Goal: Task Accomplishment & Management: Use online tool/utility

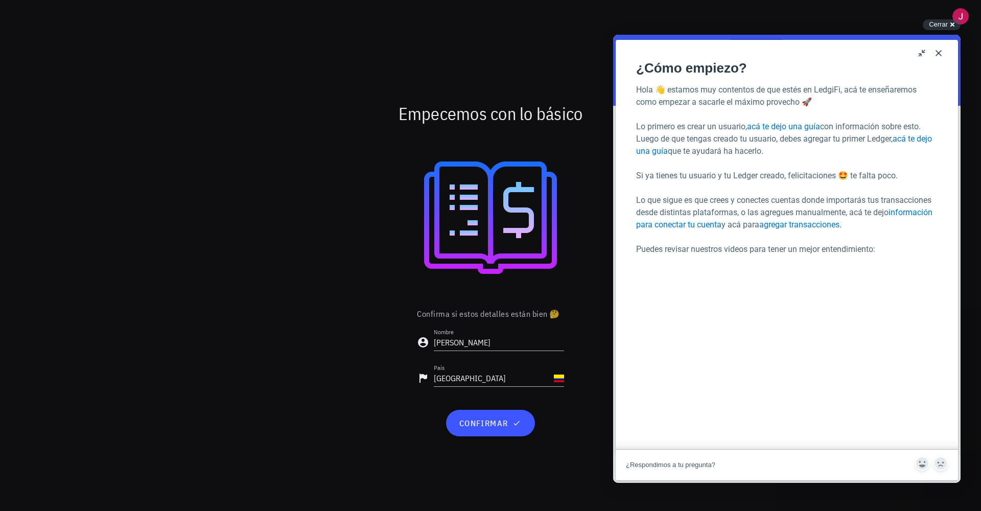
drag, startPoint x: 934, startPoint y: 58, endPoint x: 1549, endPoint y: 91, distance: 615.3
click at [934, 58] on button "Close" at bounding box center [938, 53] width 16 height 16
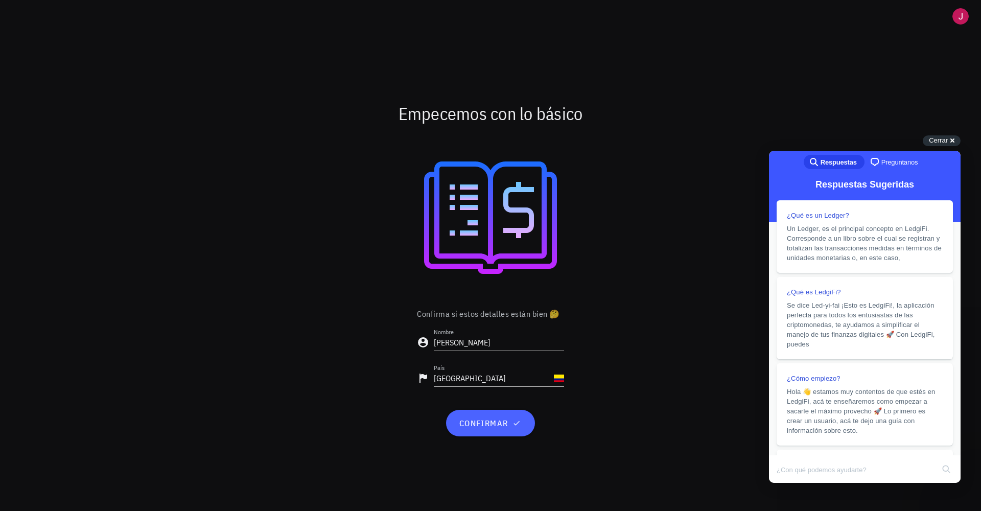
click at [504, 432] on button "confirmar" at bounding box center [490, 423] width 88 height 27
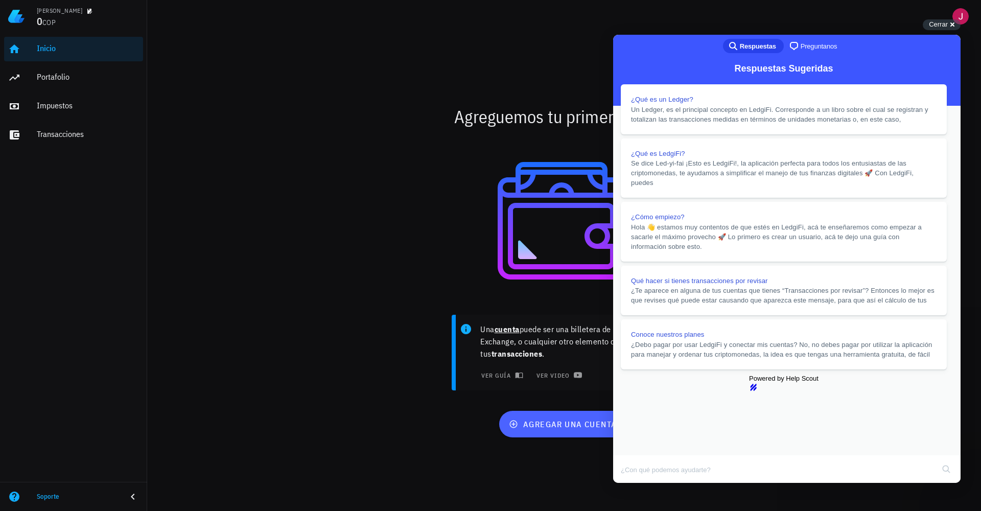
click at [580, 423] on span "agregar una cuenta" at bounding box center [564, 424] width 106 height 10
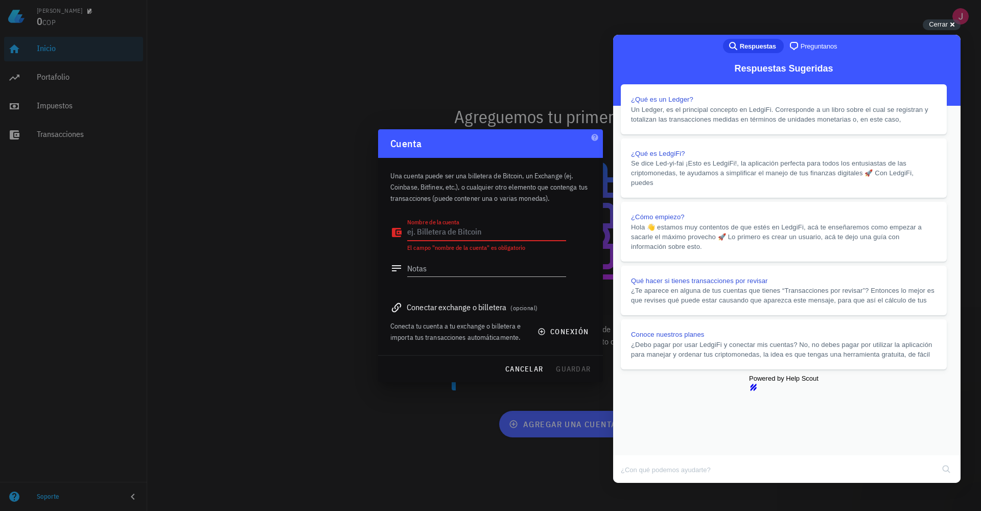
click at [480, 226] on textarea "Nombre de la cuenta" at bounding box center [486, 232] width 159 height 16
paste textarea "36jikneNo8ZcLJXEE4fNkHQPVFbwCvy5wP"
type textarea "36jikneNo8ZcLJXEE4fNkHQPVFbwCvy5wP"
click at [473, 272] on textarea "Notas" at bounding box center [486, 268] width 159 height 16
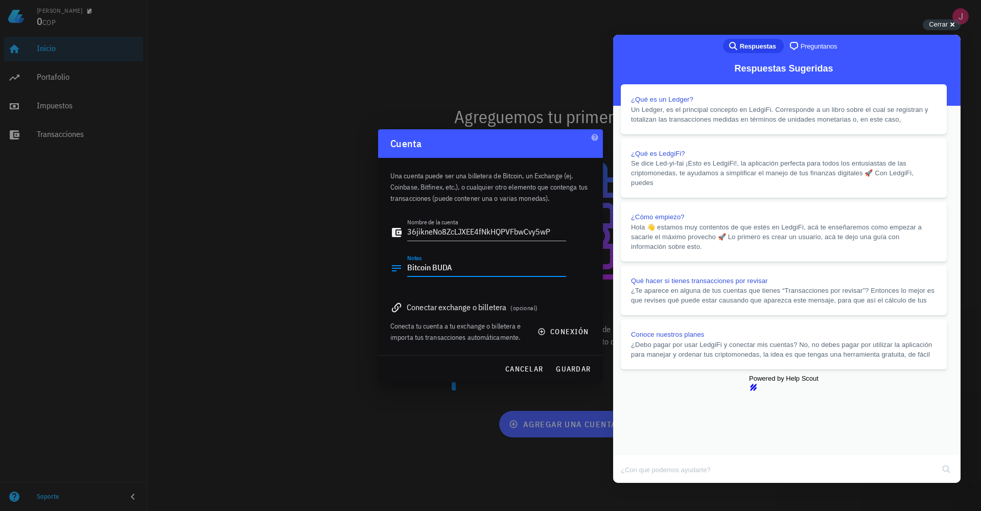
type textarea "Bitcoin BUDA"
click at [494, 306] on div "Conectar exchange o billetera (opcional)" at bounding box center [490, 307] width 200 height 14
click at [565, 333] on span "conexión" at bounding box center [563, 331] width 49 height 9
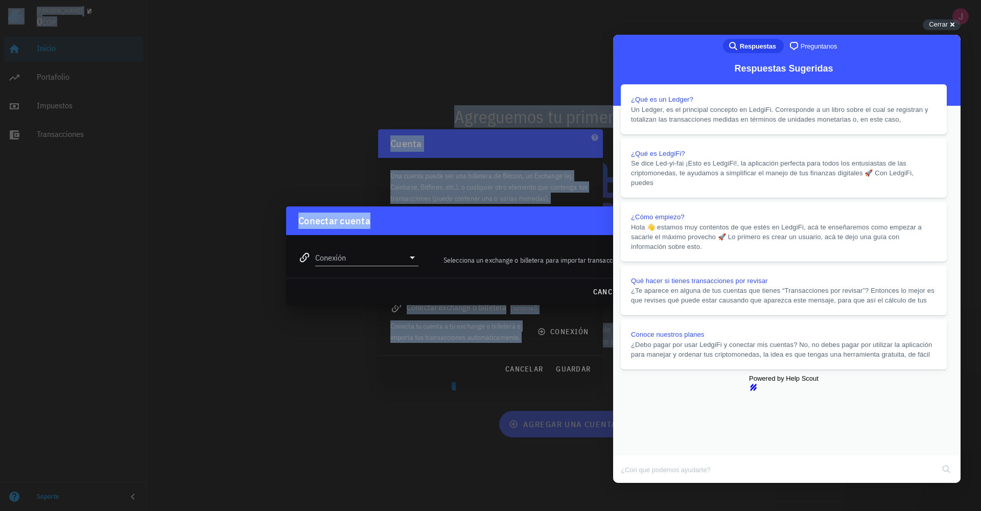
drag, startPoint x: 478, startPoint y: 218, endPoint x: 373, endPoint y: 181, distance: 110.5
click at [373, 181] on div "Juan David 0 COP Inicio Portafolio Impuestos Transacciones Soporte Agreguemos t…" at bounding box center [490, 255] width 981 height 511
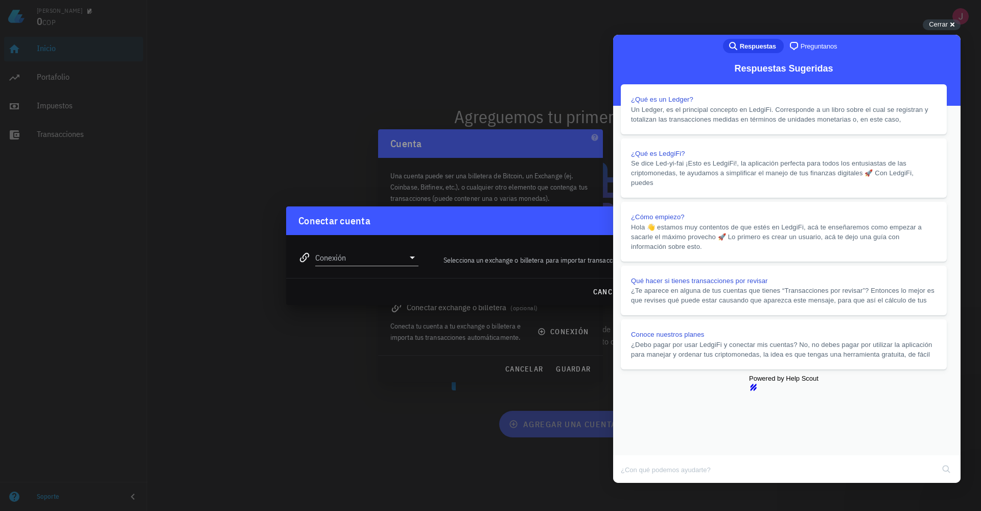
click at [502, 256] on div "Selecciona un exchange o billetera para importar transacciones automáticamente." at bounding box center [556, 259] width 264 height 23
click at [493, 260] on div "Selecciona un exchange o billetera para importar transacciones automáticamente." at bounding box center [556, 259] width 264 height 23
click at [388, 254] on input "Conexión" at bounding box center [359, 257] width 89 height 16
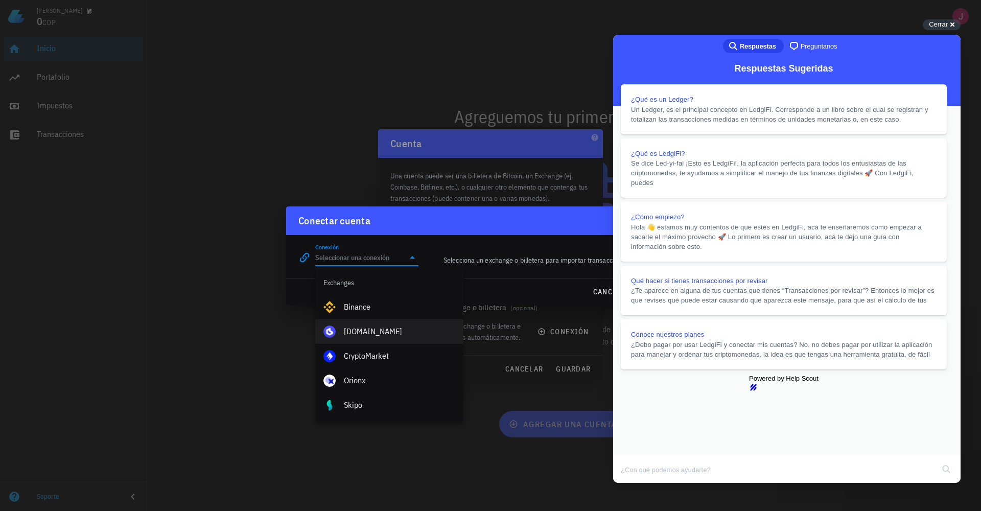
click at [374, 326] on div "[DOMAIN_NAME]" at bounding box center [399, 331] width 111 height 10
type input "[DOMAIN_NAME]"
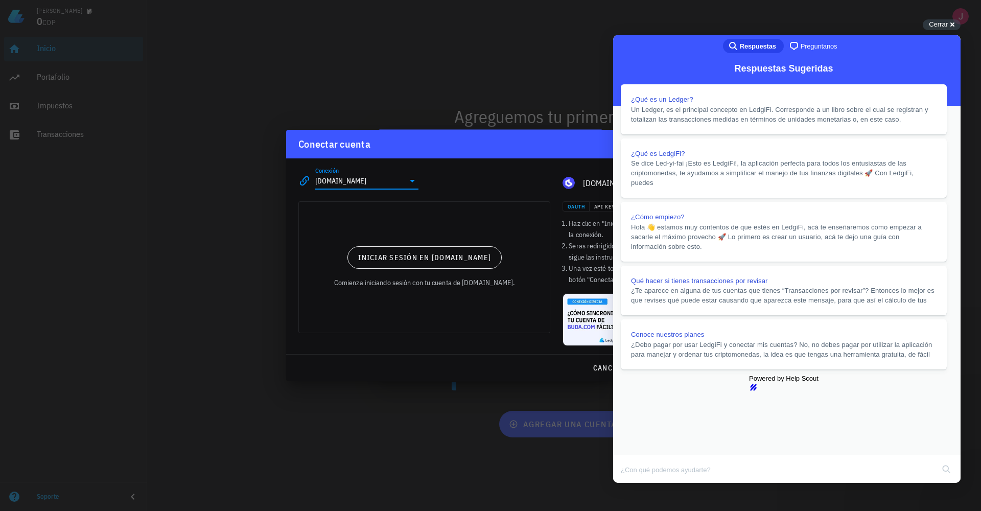
click at [632, 483] on button "Close" at bounding box center [622, 489] width 18 height 13
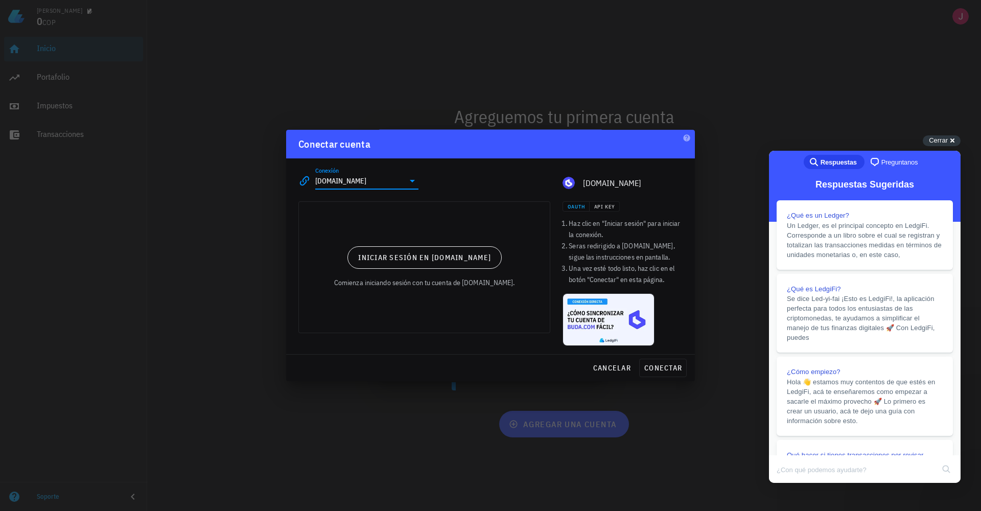
click at [393, 222] on div "Iniciar sesión en [DOMAIN_NAME] Comienza iniciando sesión con tu cuenta de [DOM…" at bounding box center [424, 267] width 251 height 131
click at [398, 257] on span "Iniciar sesión en [DOMAIN_NAME]" at bounding box center [424, 257] width 133 height 9
click at [453, 306] on div "Iniciar sesión en Buda.com El proceso de conexión fue cancelado, inténtalo nuev…" at bounding box center [424, 267] width 251 height 131
click at [429, 256] on span "Iniciar sesión en [DOMAIN_NAME]" at bounding box center [424, 257] width 133 height 9
click at [471, 254] on span "Iniciar sesión en [DOMAIN_NAME]" at bounding box center [424, 257] width 133 height 9
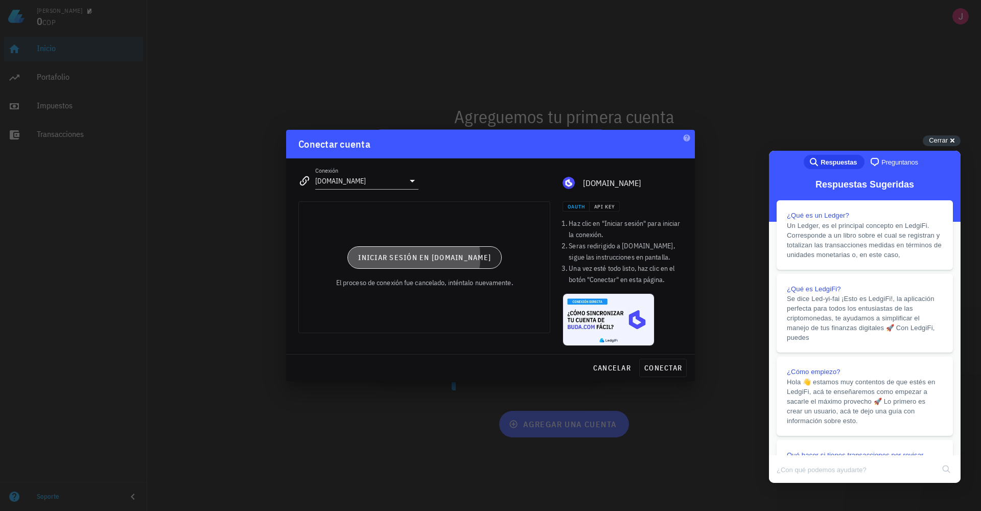
click at [467, 251] on button "Iniciar sesión en [DOMAIN_NAME]" at bounding box center [424, 257] width 154 height 22
click at [637, 233] on li "Haz clic en "Iniciar sesión" para iniciar la conexión." at bounding box center [625, 229] width 114 height 22
click at [944, 139] on span "Cerrar" at bounding box center [938, 140] width 19 height 8
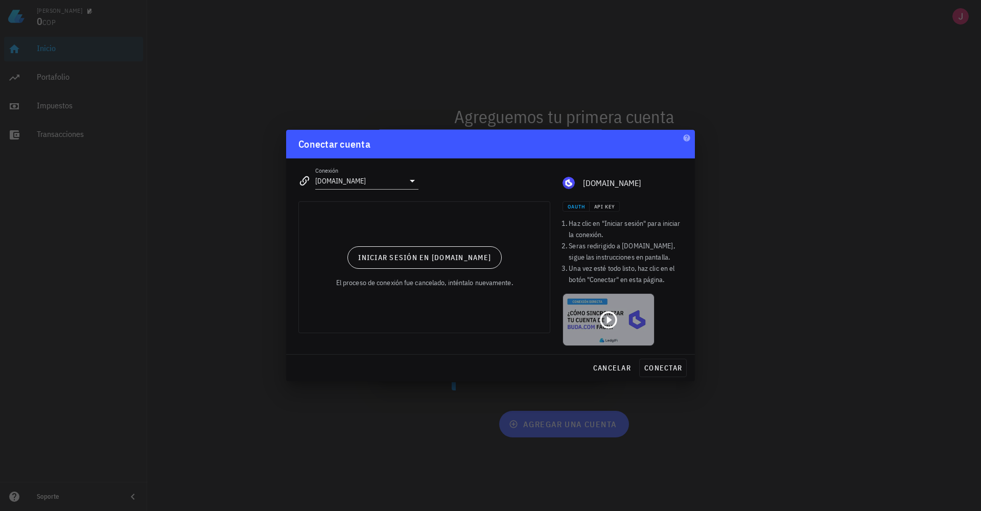
click at [610, 327] on icon at bounding box center [608, 319] width 17 height 17
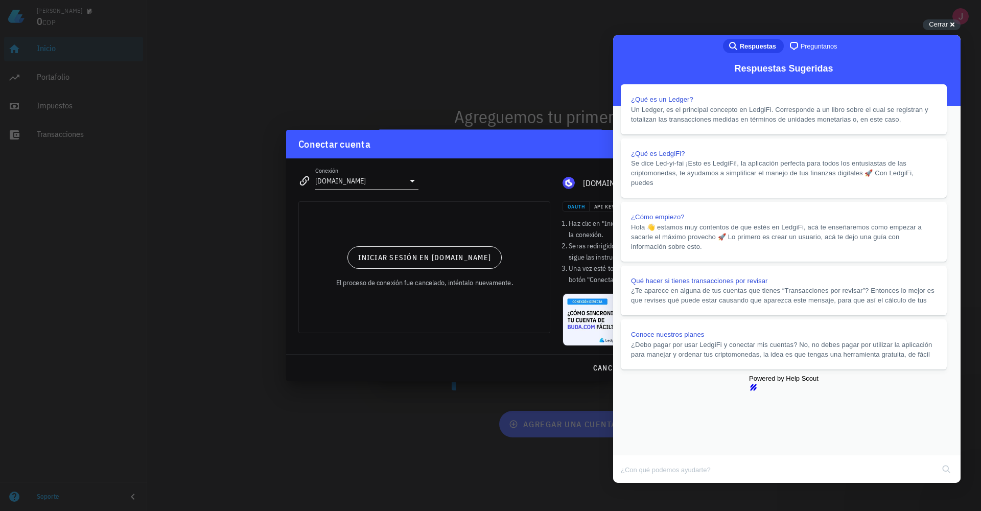
click at [523, 157] on div "Conectar cuenta" at bounding box center [490, 144] width 409 height 29
click at [632, 483] on button "Close" at bounding box center [622, 489] width 18 height 13
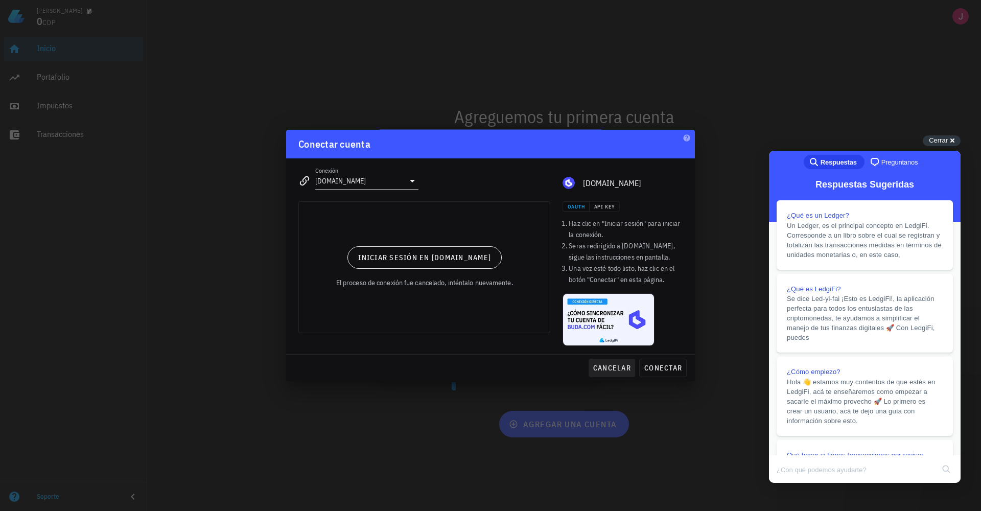
click at [617, 372] on span "cancelar" at bounding box center [611, 367] width 38 height 9
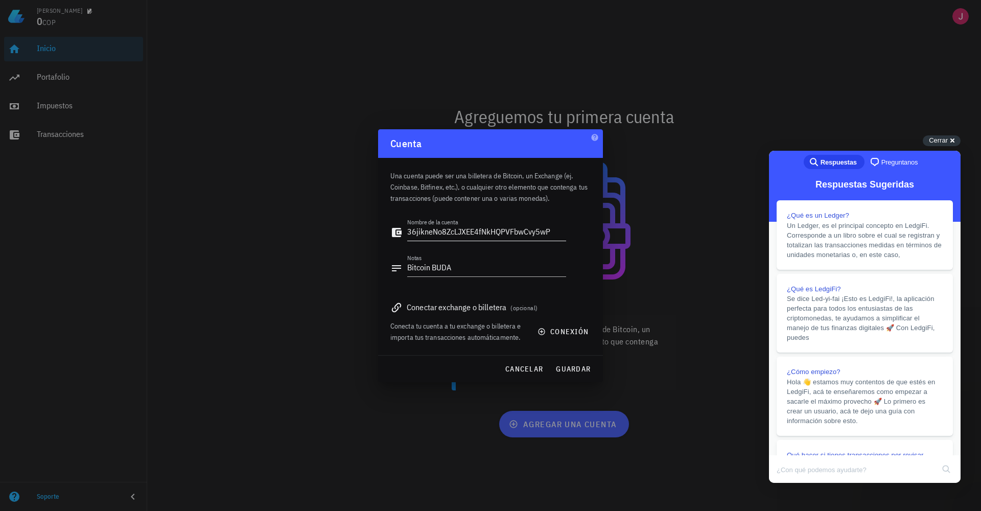
click at [434, 229] on textarea "36jikneNo8ZcLJXEE4fNkHQPVFbwCvy5wP" at bounding box center [486, 232] width 159 height 16
click at [445, 271] on textarea "Bitcoin BUDA" at bounding box center [486, 268] width 159 height 16
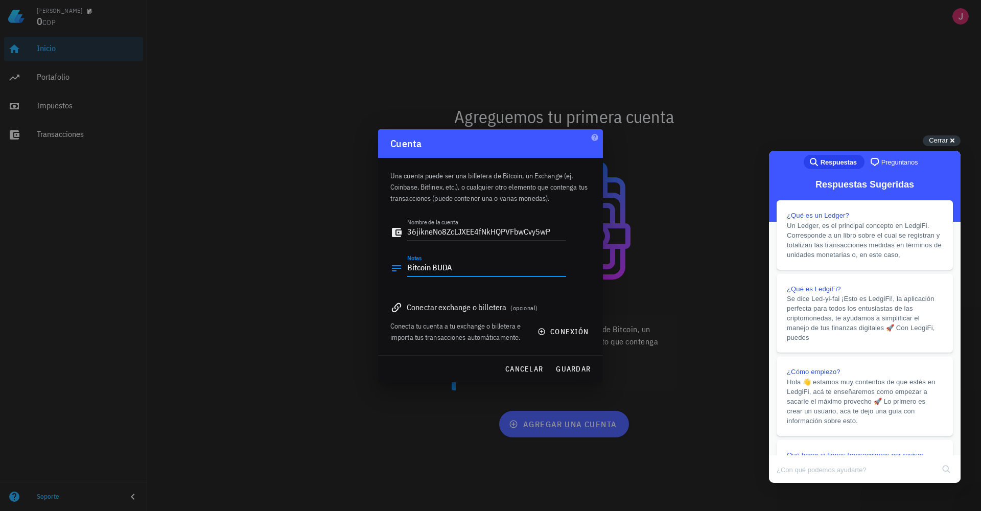
click at [445, 271] on textarea "Bitcoin BUDA" at bounding box center [486, 268] width 159 height 16
click at [452, 236] on textarea "36jikneNo8ZcLJXEE4fNkHQPVFbwCvy5wP" at bounding box center [486, 232] width 159 height 16
type textarea "Bitcoin Buda"
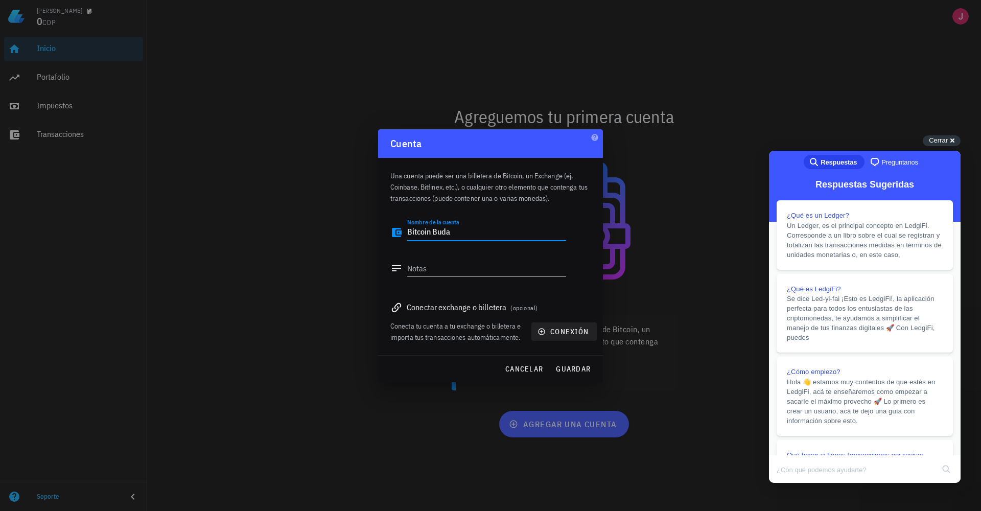
click at [560, 329] on span "conexión" at bounding box center [563, 331] width 49 height 9
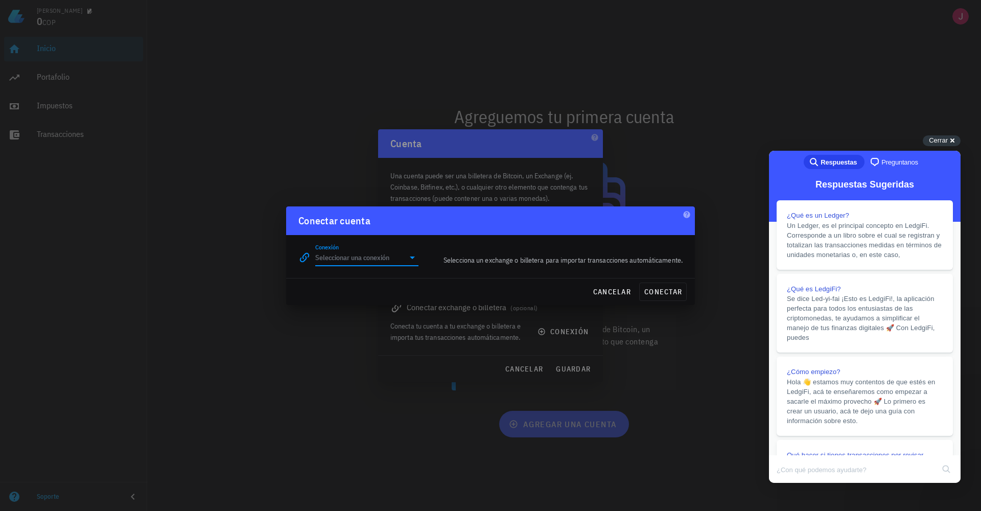
click at [371, 262] on input "Conexión" at bounding box center [359, 257] width 89 height 16
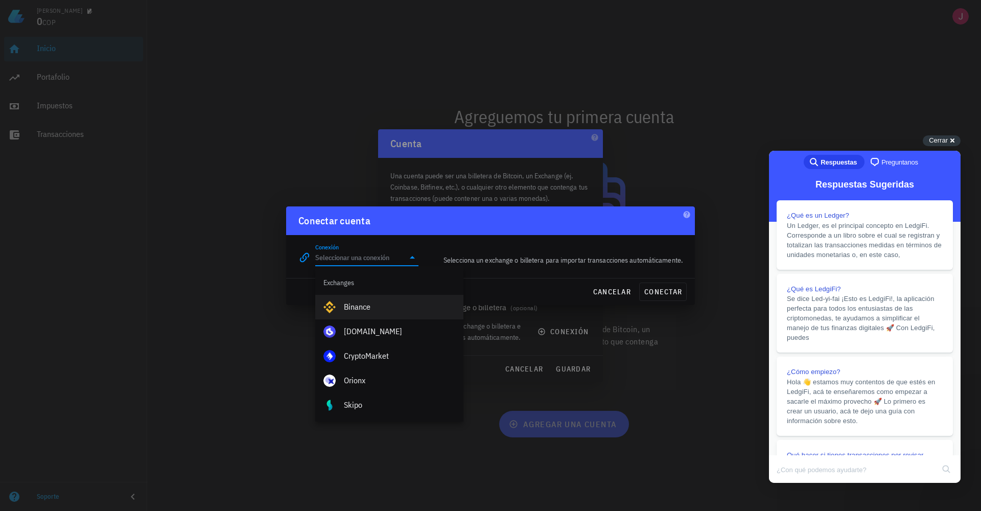
click at [366, 318] on div "Binance" at bounding box center [389, 307] width 132 height 25
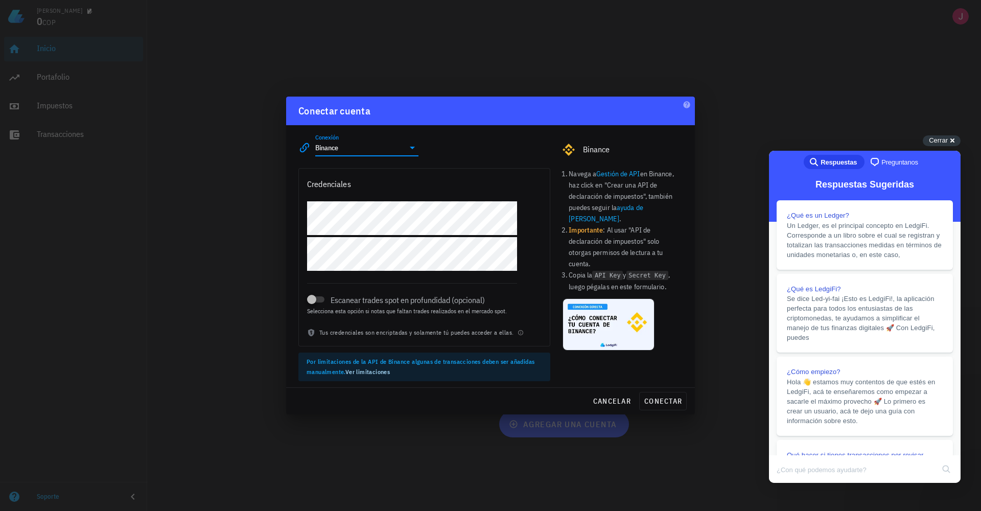
click at [355, 156] on div "Conexión Binance" at bounding box center [366, 147] width 103 height 16
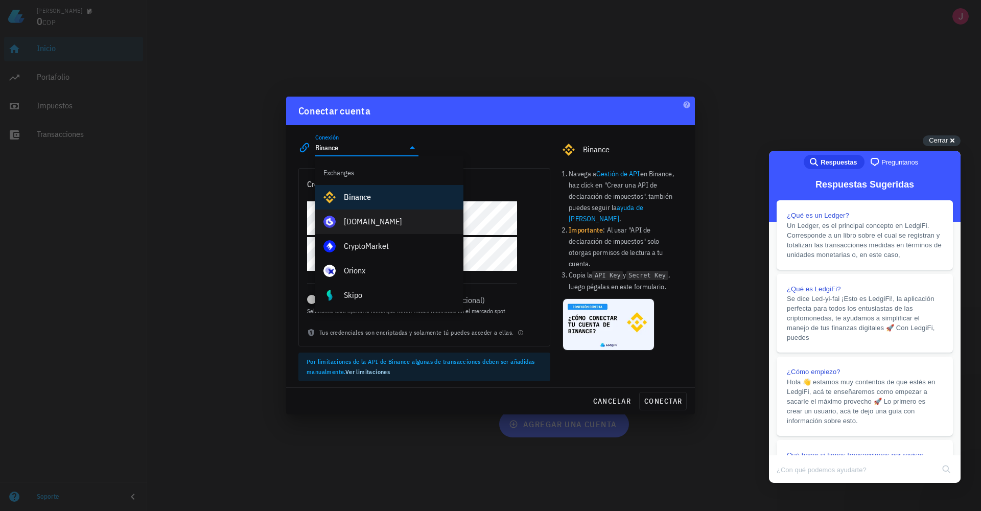
click at [375, 217] on div "[DOMAIN_NAME]" at bounding box center [399, 222] width 111 height 10
type input "[DOMAIN_NAME]"
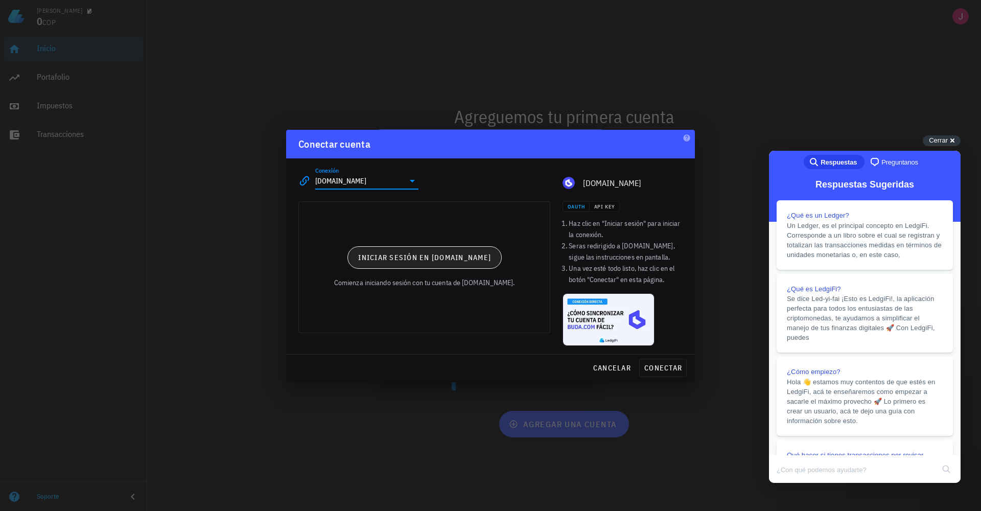
click at [454, 255] on span "Iniciar sesión en [DOMAIN_NAME]" at bounding box center [424, 257] width 133 height 9
click at [616, 369] on span "cancelar" at bounding box center [611, 367] width 38 height 9
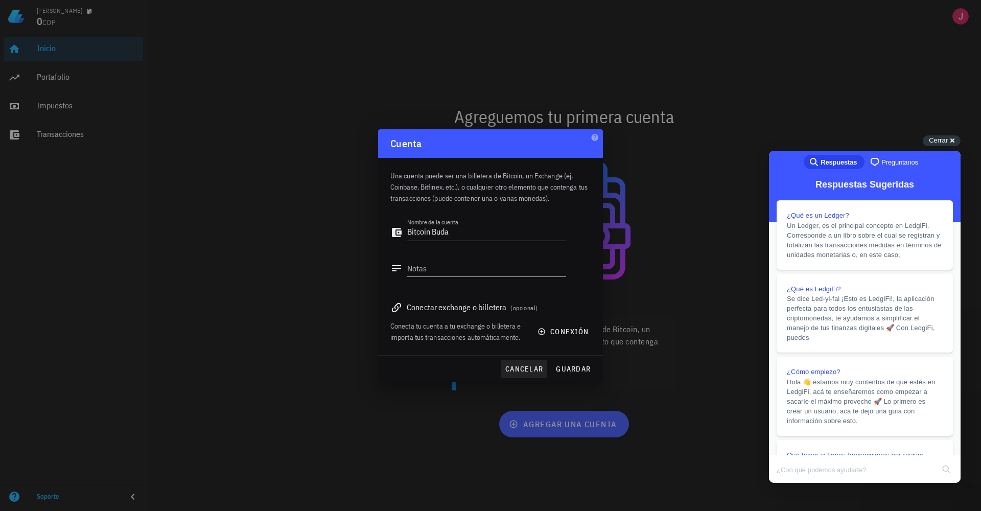
click at [515, 367] on span "cancelar" at bounding box center [524, 368] width 38 height 9
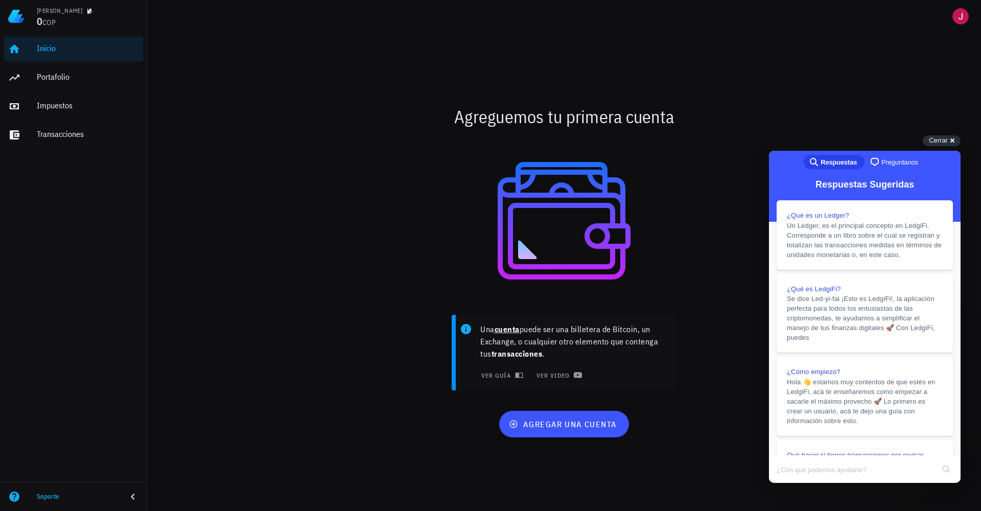
click at [326, 337] on div "Una cuenta puede ser una billetera de Bitcoin, un Exchange, o cualquier otro el…" at bounding box center [564, 356] width 605 height 96
click at [391, 214] on div at bounding box center [564, 220] width 593 height 163
click at [311, 106] on div "Agreguemos tu primera cuenta" at bounding box center [564, 116] width 605 height 33
click at [925, 134] on div "Agreguemos tu primera cuenta Una cuenta puede ser una billetera de Bitcoin, un …" at bounding box center [564, 272] width 834 height 478
click at [934, 138] on span "Cerrar" at bounding box center [938, 140] width 19 height 8
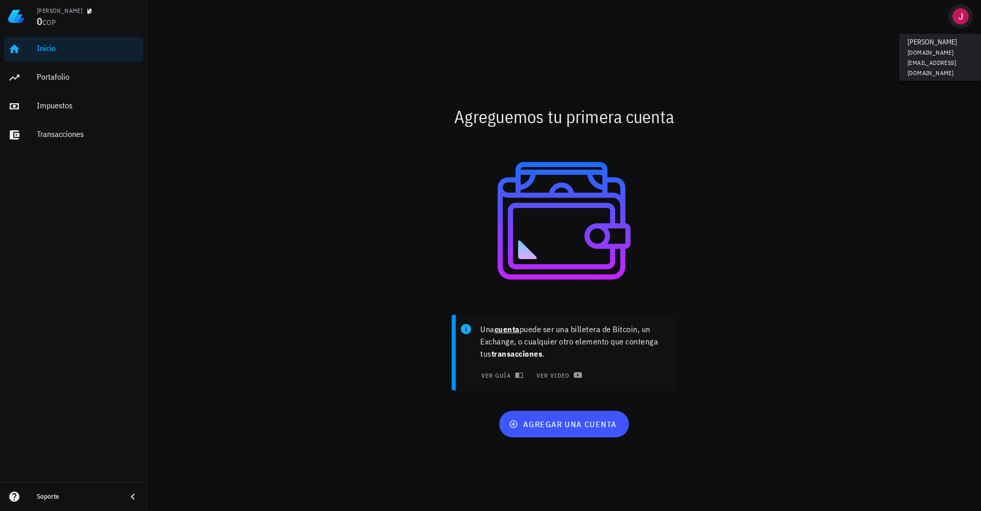
click at [960, 18] on div "avatar" at bounding box center [960, 16] width 16 height 16
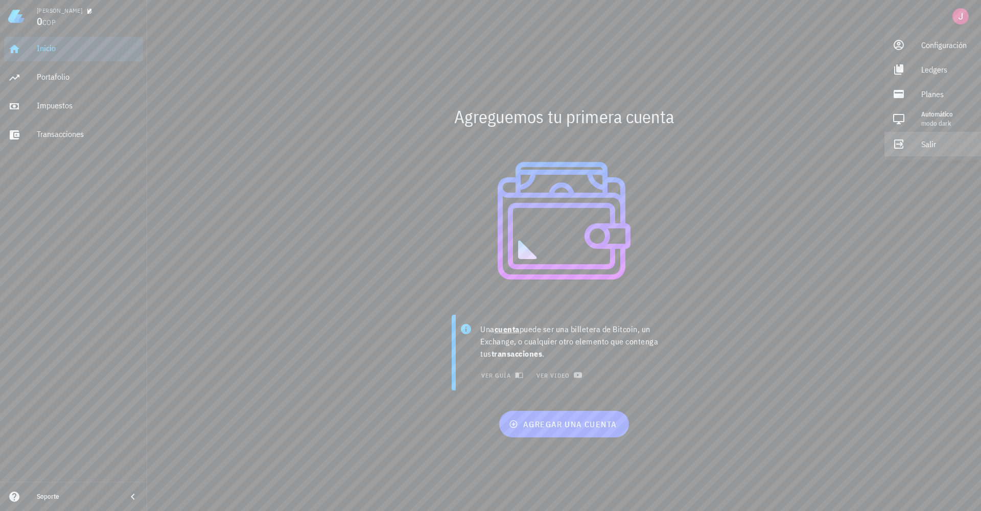
click at [929, 146] on div "Salir" at bounding box center [947, 144] width 52 height 20
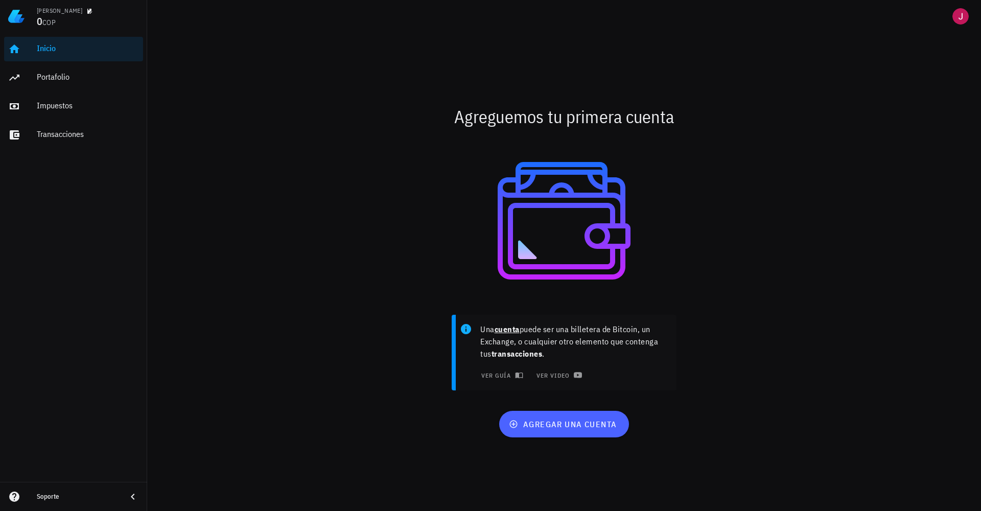
click at [587, 425] on span "agregar una cuenta" at bounding box center [564, 424] width 106 height 10
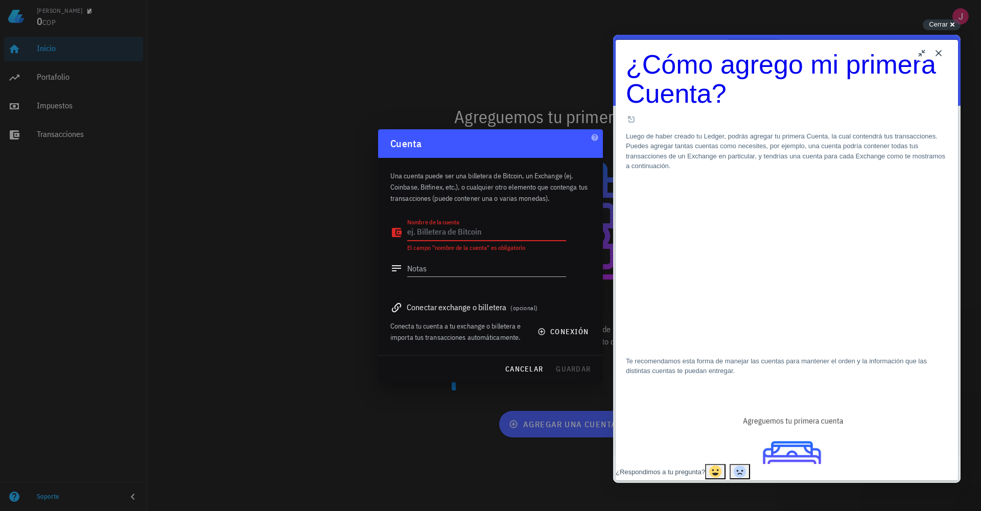
click at [480, 235] on textarea "Nombre de la cuenta" at bounding box center [486, 232] width 159 height 16
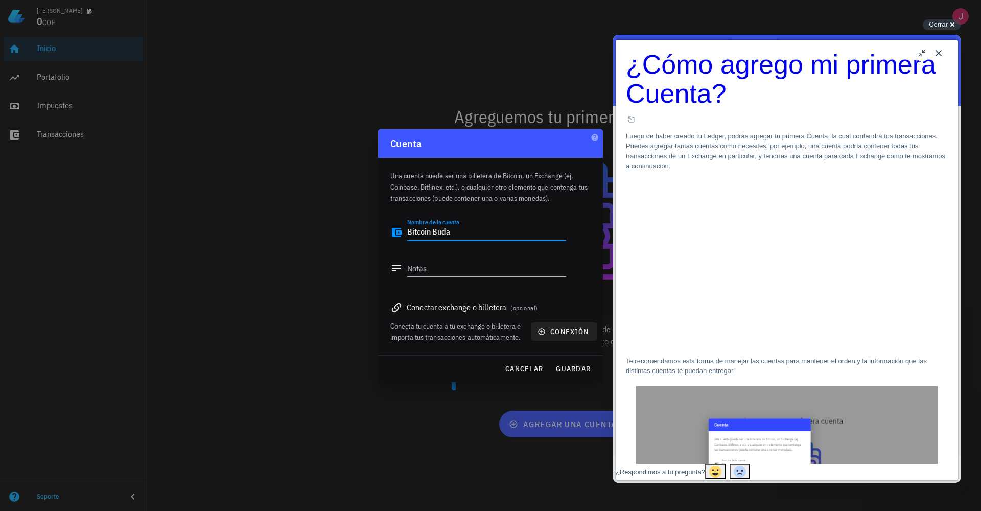
type textarea "Bitcoin Buda"
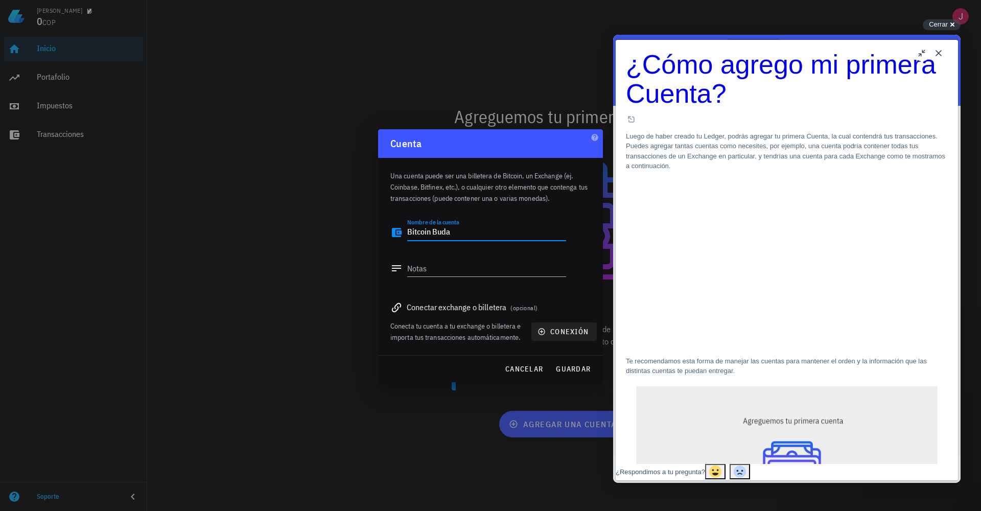
click at [561, 327] on span "conexión" at bounding box center [563, 331] width 49 height 9
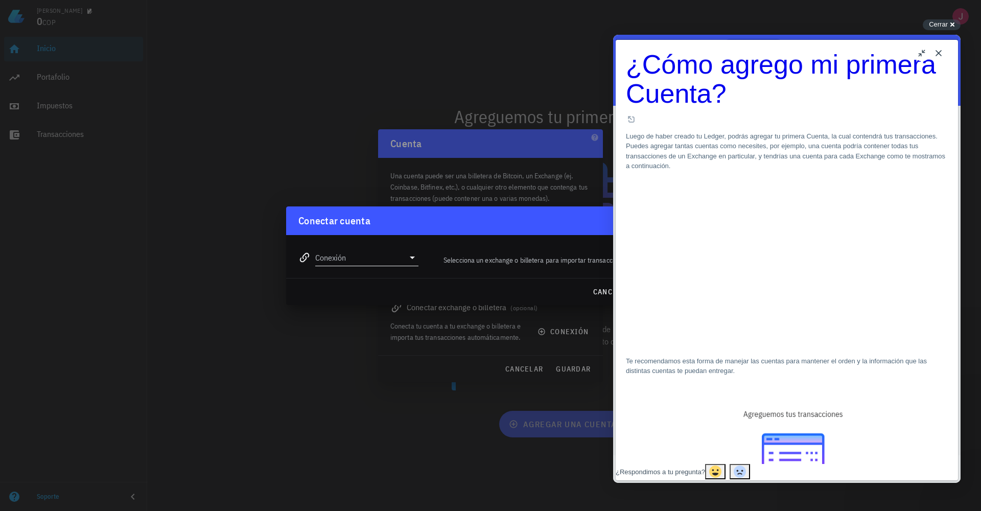
click at [357, 252] on input "Conexión" at bounding box center [359, 257] width 89 height 16
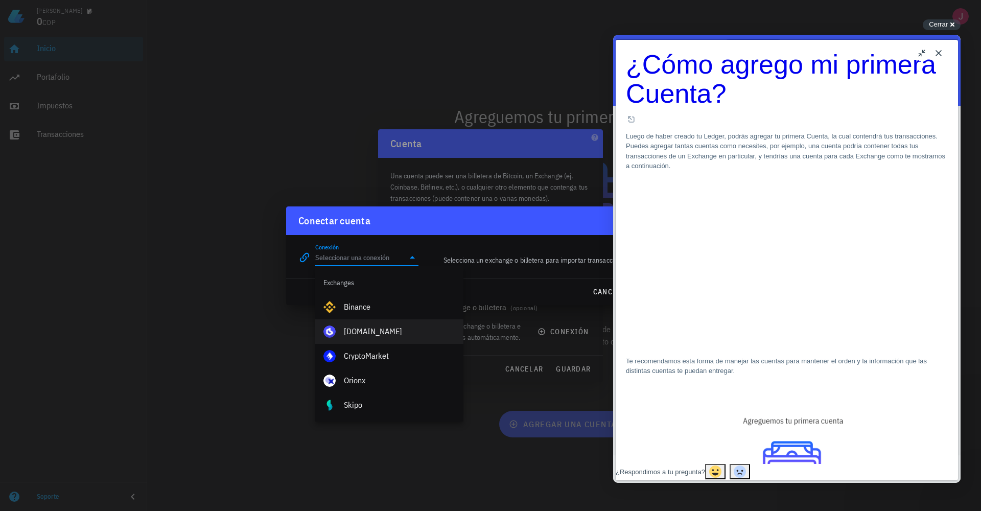
click at [361, 327] on div "[DOMAIN_NAME]" at bounding box center [399, 331] width 111 height 10
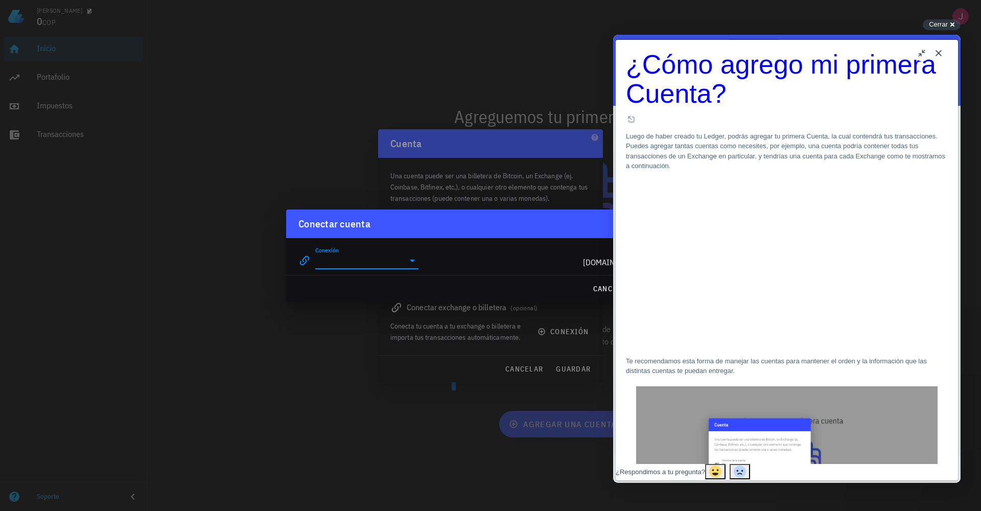
type input "[DOMAIN_NAME]"
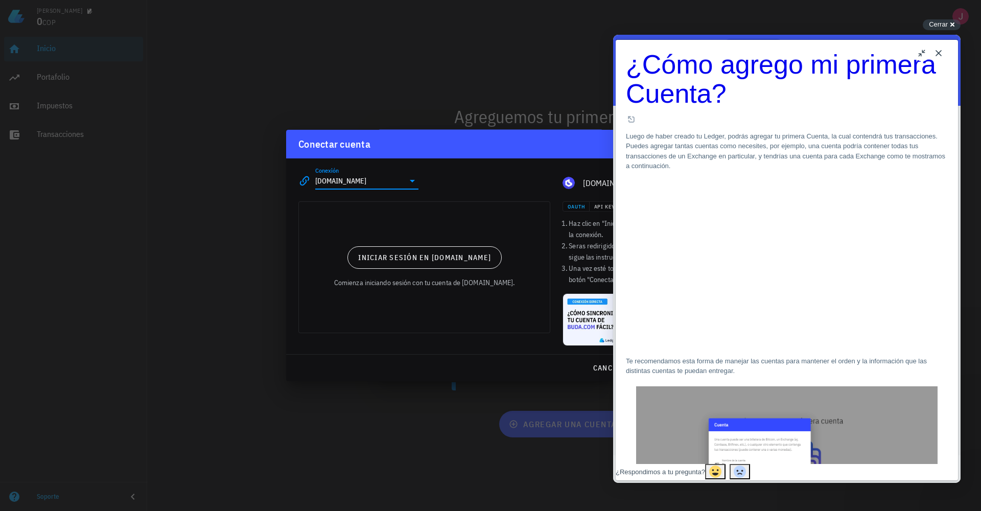
click at [434, 245] on div "Iniciar sesión en [DOMAIN_NAME] Comienza iniciando sesión con tu cuenta de [DOM…" at bounding box center [424, 267] width 251 height 131
click at [431, 256] on span "Iniciar sesión en [DOMAIN_NAME]" at bounding box center [424, 257] width 133 height 9
click at [944, 52] on button "Close" at bounding box center [938, 53] width 16 height 16
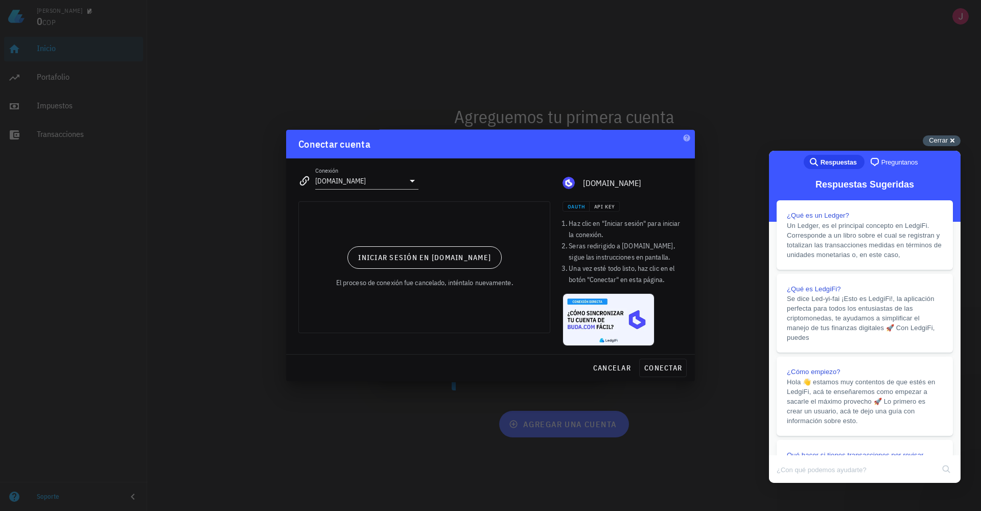
click at [952, 139] on div "Cerrar cross-small" at bounding box center [941, 140] width 38 height 11
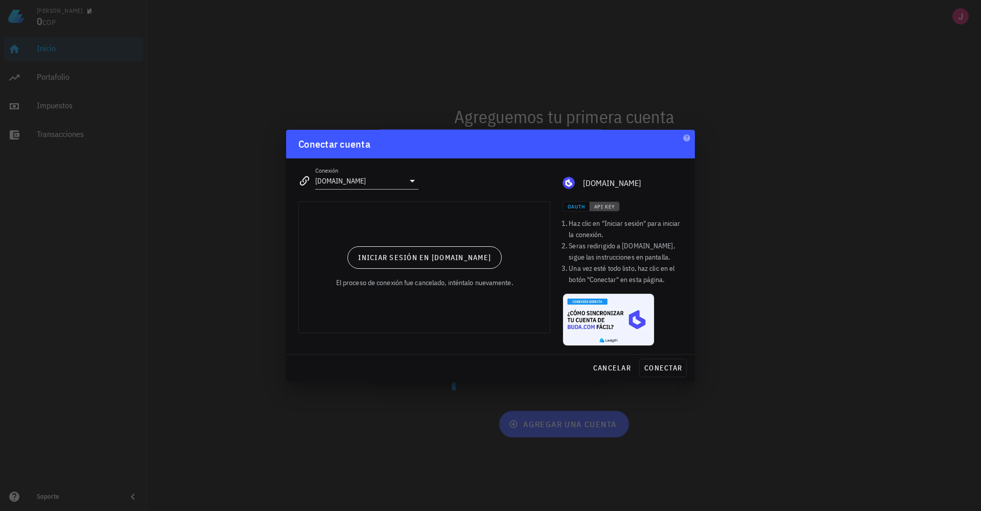
click at [606, 202] on button "API Key" at bounding box center [604, 206] width 30 height 10
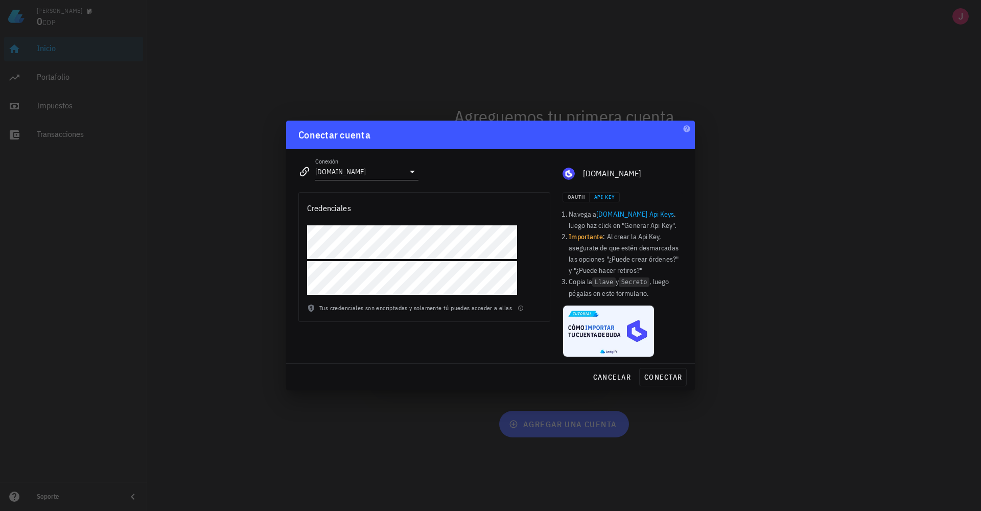
click at [626, 211] on link "[DOMAIN_NAME] Api Keys" at bounding box center [635, 213] width 78 height 9
click at [628, 229] on li "Navega a [DOMAIN_NAME] Api Keys , luego haz click en "Generar Api Key"." at bounding box center [625, 219] width 114 height 22
click at [603, 194] on span "API Key" at bounding box center [604, 197] width 21 height 7
click at [624, 218] on link "[DOMAIN_NAME] Api Keys" at bounding box center [635, 213] width 78 height 9
click at [655, 375] on span "conectar" at bounding box center [663, 376] width 38 height 9
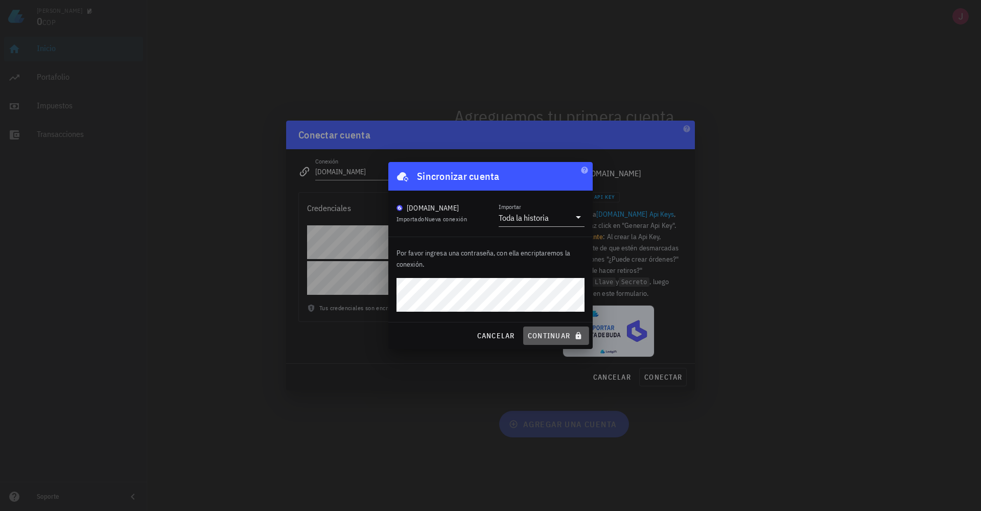
click at [547, 334] on span "continuar" at bounding box center [556, 335] width 58 height 9
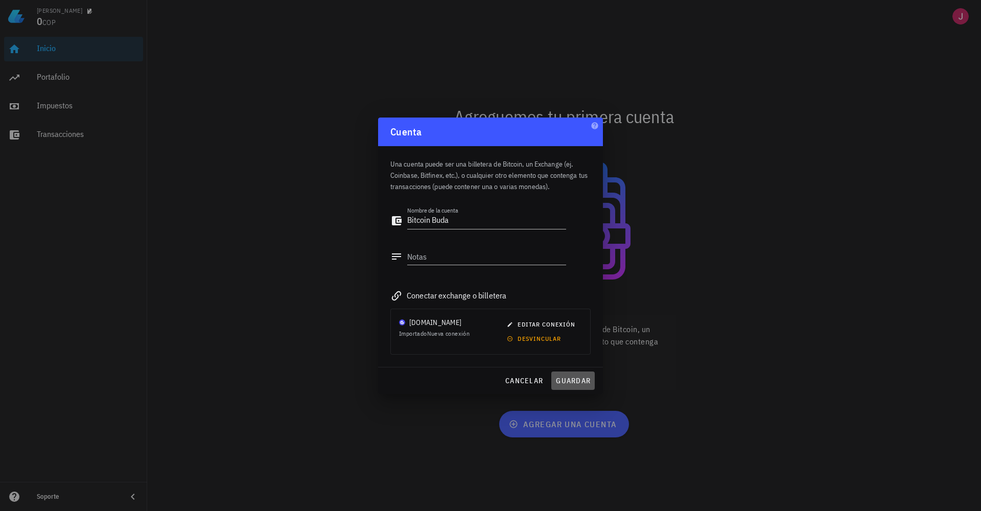
click at [574, 381] on span "guardar" at bounding box center [572, 380] width 35 height 9
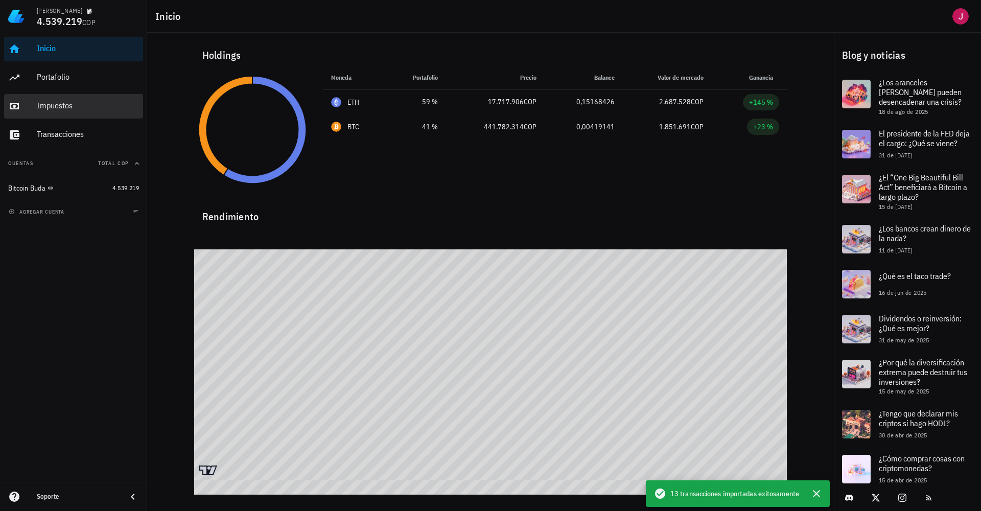
click at [60, 110] on div "Impuestos" at bounding box center [88, 106] width 102 height 10
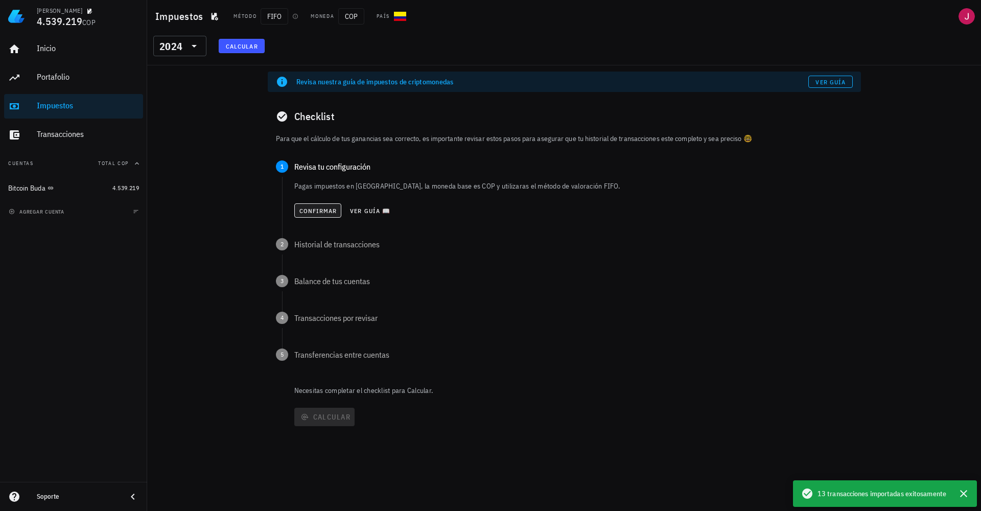
click at [324, 211] on span "Confirmar" at bounding box center [318, 211] width 38 height 8
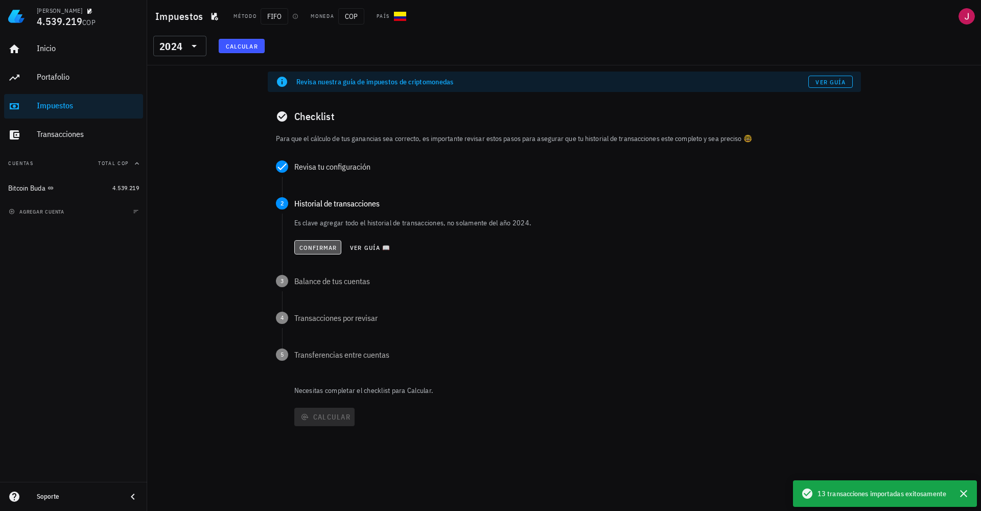
click at [326, 248] on span "Confirmar" at bounding box center [318, 248] width 38 height 8
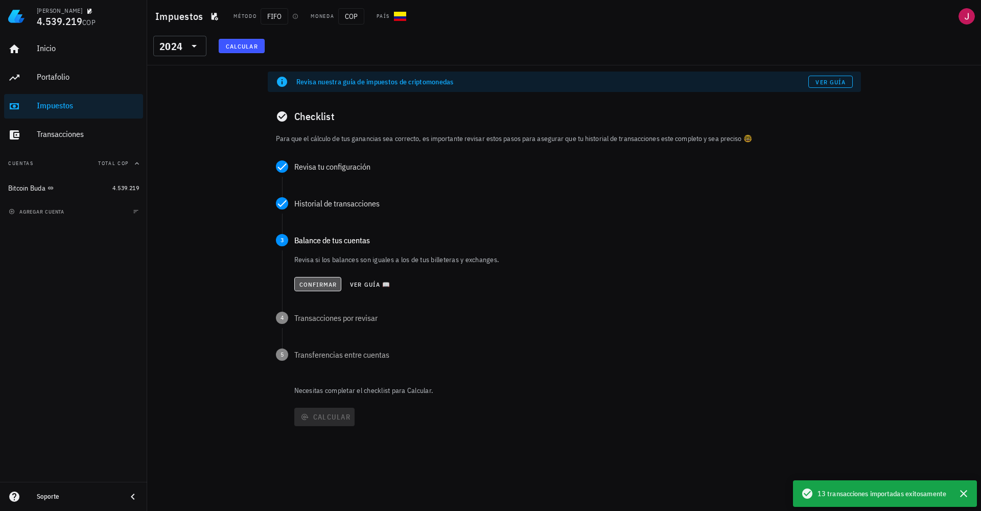
click at [324, 282] on span "Confirmar" at bounding box center [318, 284] width 38 height 8
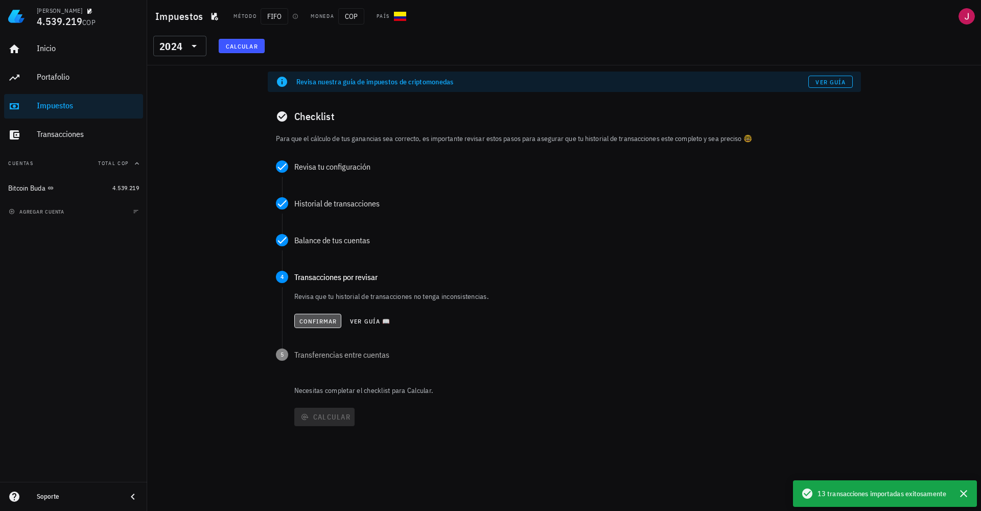
click at [326, 320] on span "Confirmar" at bounding box center [318, 321] width 38 height 8
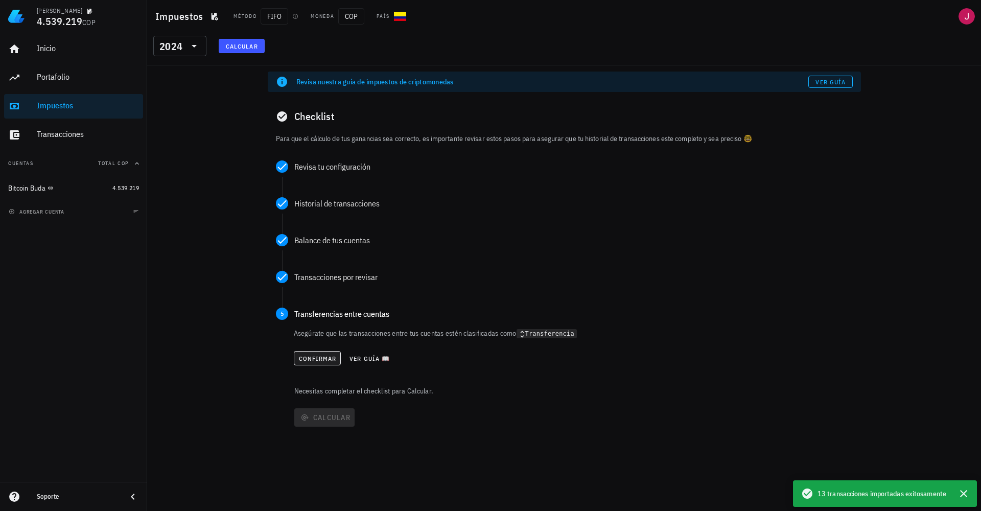
click at [325, 356] on span "Confirmar" at bounding box center [317, 358] width 38 height 8
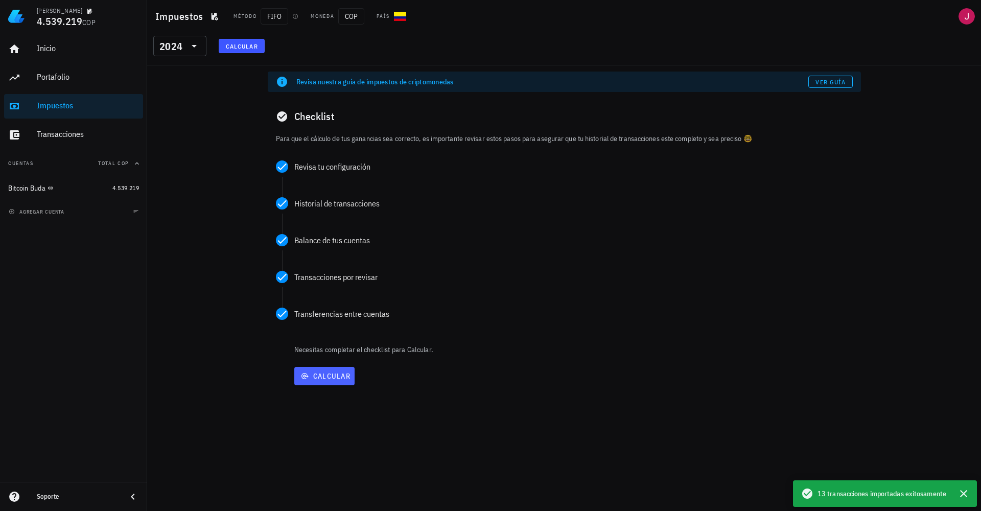
click at [323, 381] on button "Calcular" at bounding box center [324, 376] width 60 height 18
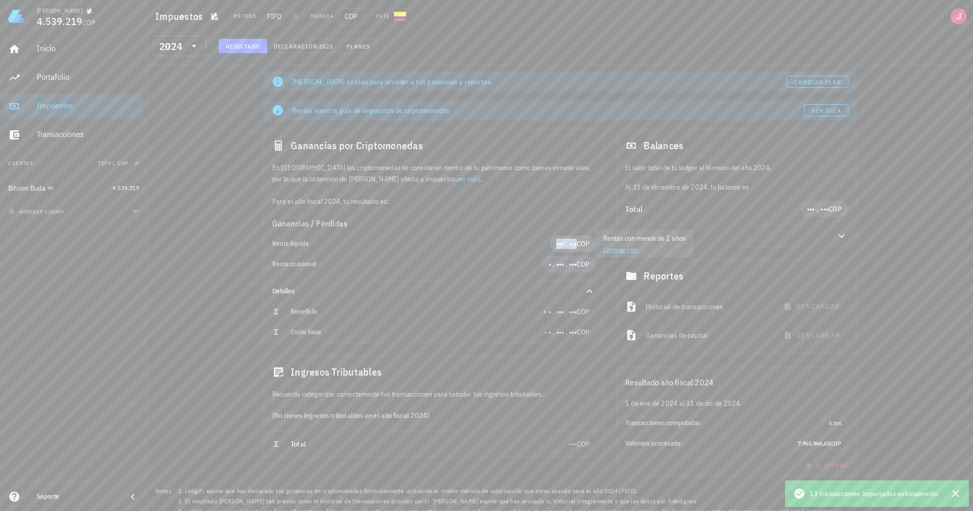
click at [575, 246] on span "••• . •••" at bounding box center [566, 243] width 20 height 9
click at [569, 246] on span "••• . •••" at bounding box center [566, 243] width 20 height 9
click at [558, 263] on span "• . ••• . •••" at bounding box center [563, 263] width 28 height 9
click at [448, 255] on div "Renta ocasional • . ••• . ••• COP" at bounding box center [434, 264] width 340 height 20
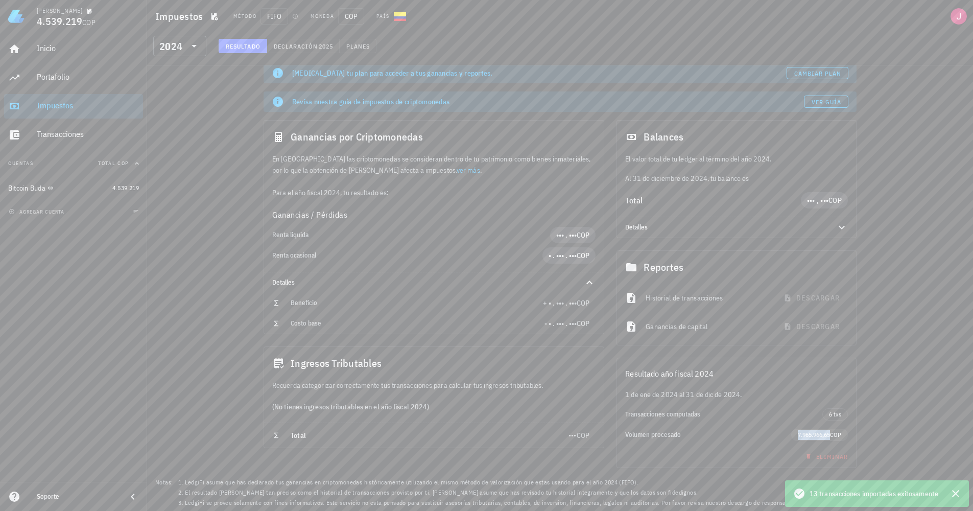
click at [808, 433] on span "7.965.966,65" at bounding box center [814, 435] width 32 height 8
click at [821, 199] on span "••• , •••" at bounding box center [817, 200] width 21 height 9
click at [834, 416] on span "6 txs" at bounding box center [835, 414] width 12 height 11
click at [834, 415] on span "6 txs" at bounding box center [835, 414] width 12 height 11
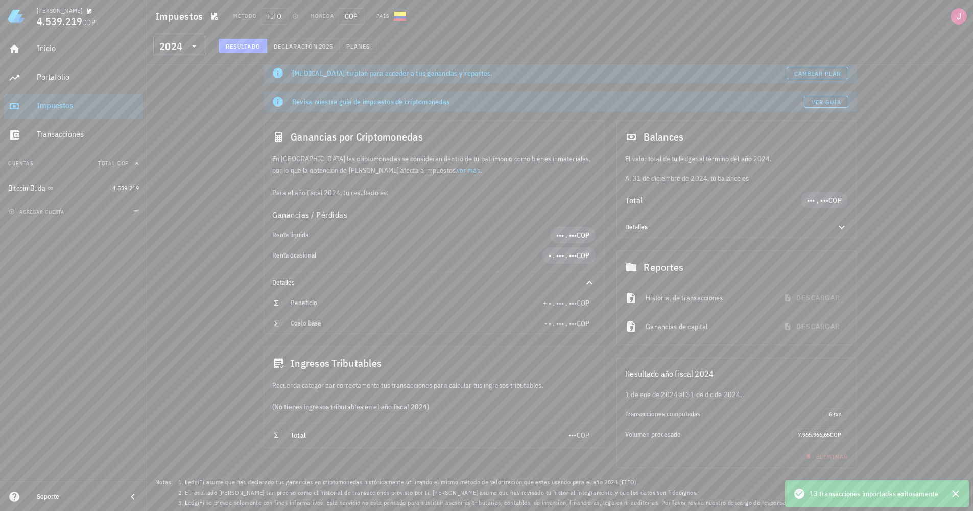
click at [672, 435] on div "Volumen procesado" at bounding box center [708, 435] width 166 height 8
click at [483, 444] on div "Total" at bounding box center [430, 435] width 278 height 21
drag, startPoint x: 483, startPoint y: 444, endPoint x: 386, endPoint y: 437, distance: 96.8
click at [482, 444] on div "Total" at bounding box center [430, 435] width 278 height 21
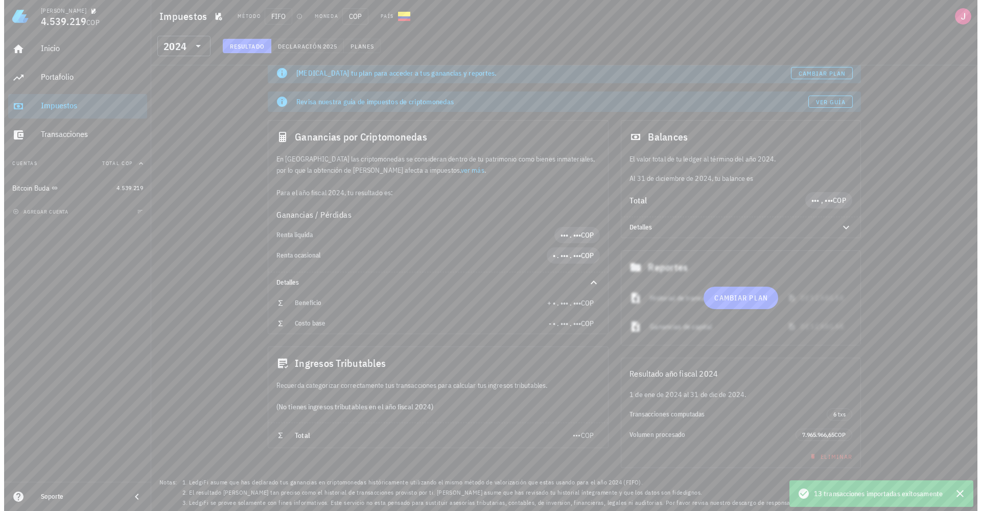
scroll to position [0, 0]
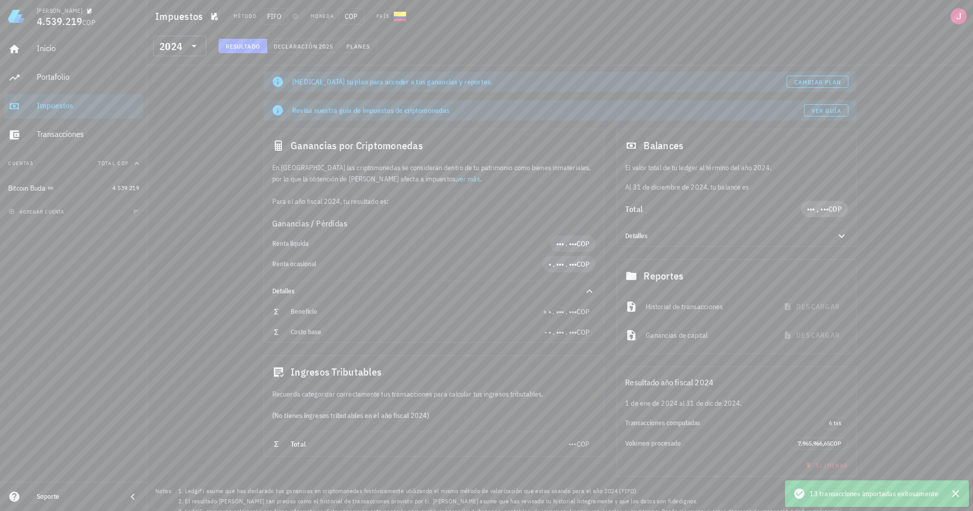
click at [830, 212] on span "COP" at bounding box center [834, 208] width 13 height 9
click at [869, 220] on div "Balance total al finalizar el año 2024 Cambiar plan" at bounding box center [906, 209] width 122 height 28
click at [869, 217] on link "Cambiar plan" at bounding box center [871, 215] width 36 height 8
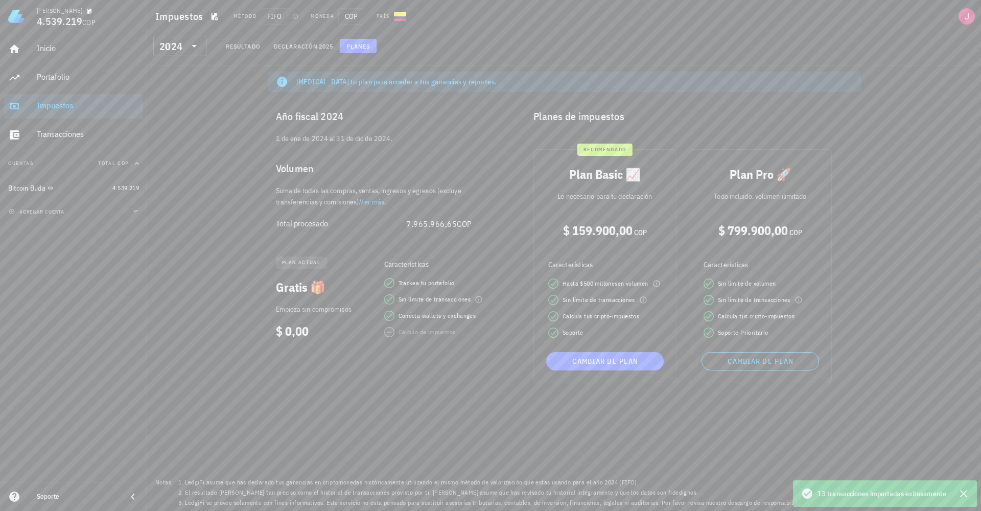
drag, startPoint x: 389, startPoint y: 333, endPoint x: 413, endPoint y: 333, distance: 24.0
click at [411, 334] on div "Cálculo de impuestos" at bounding box center [445, 332] width 123 height 10
click at [414, 333] on div "Cálculo de impuestos" at bounding box center [426, 332] width 57 height 10
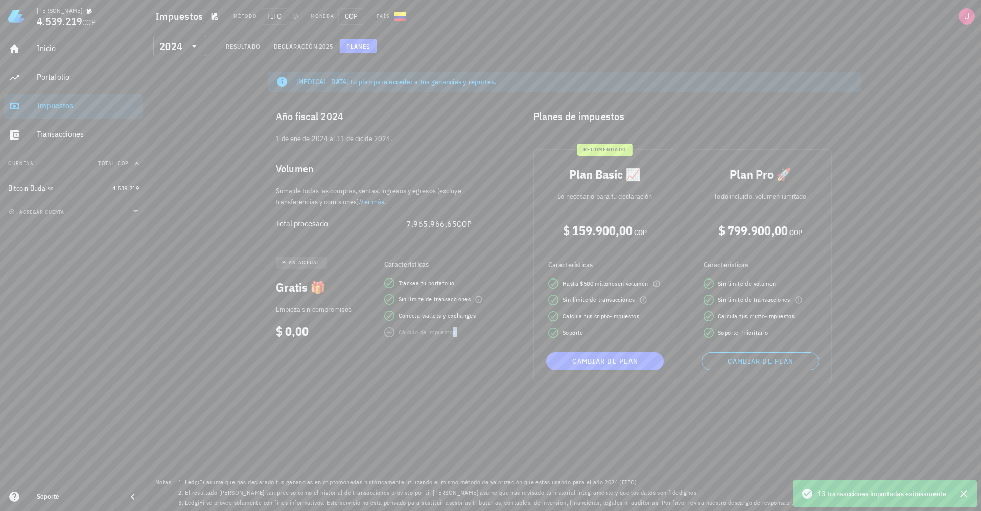
click at [403, 331] on div "Cálculo de impuestos" at bounding box center [426, 332] width 57 height 10
click at [377, 201] on link "Ver más" at bounding box center [372, 201] width 25 height 9
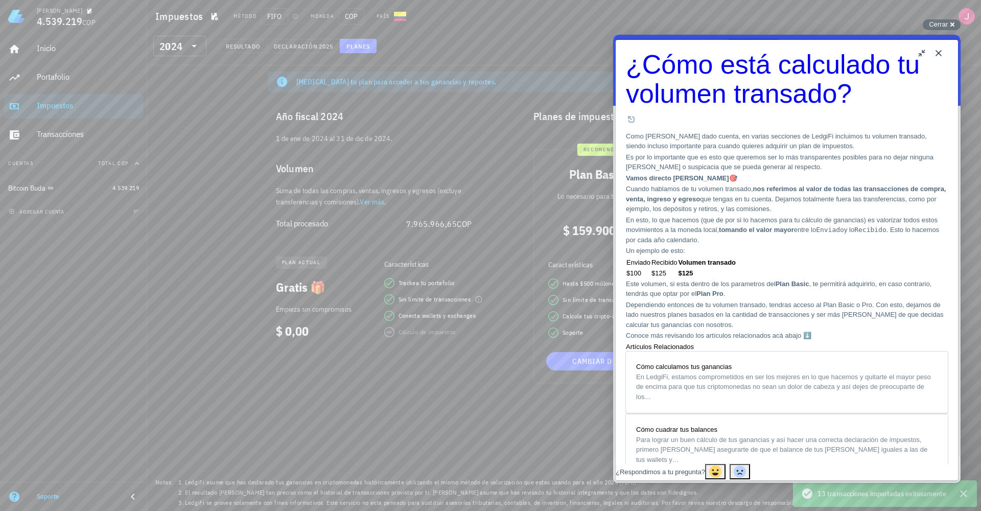
click at [941, 57] on button "Close" at bounding box center [938, 53] width 16 height 16
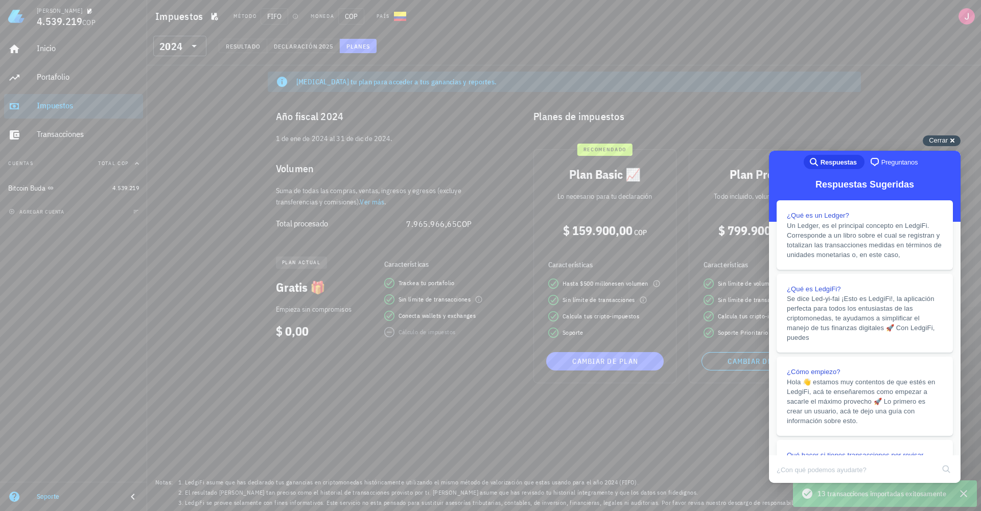
click at [945, 137] on span "Cerrar" at bounding box center [938, 140] width 19 height 8
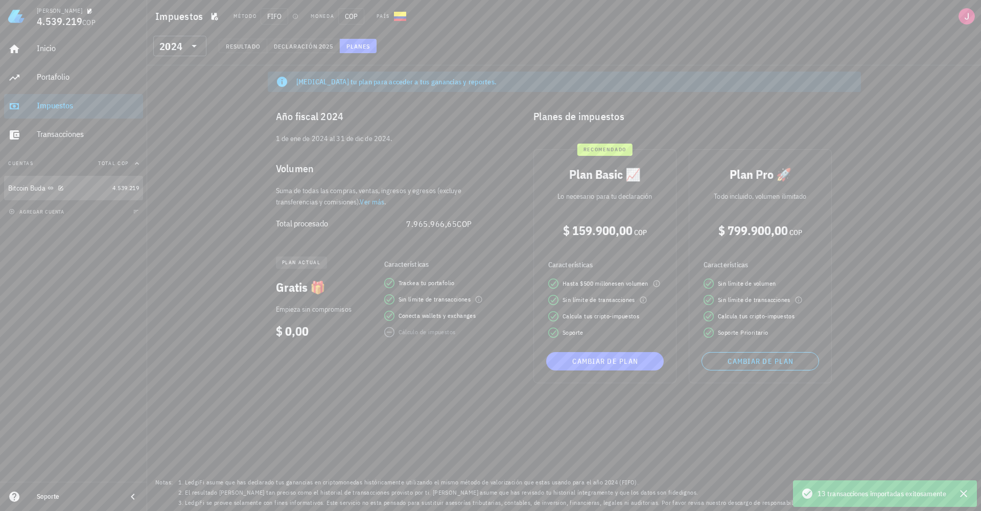
click at [97, 187] on div "Bitcoin Buda" at bounding box center [58, 188] width 100 height 10
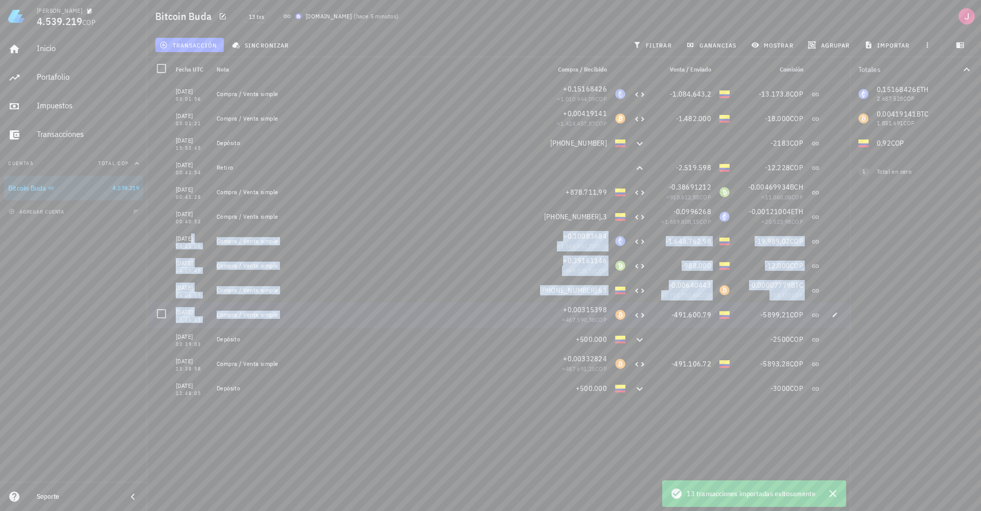
drag, startPoint x: 178, startPoint y: 235, endPoint x: 595, endPoint y: 310, distance: 423.9
click at [595, 310] on div "[DATE] 03:01:56 Compra / Venta simple +0,15168426 ≈ 1.010.944,09 COP -1.084.643…" at bounding box center [498, 241] width 703 height 319
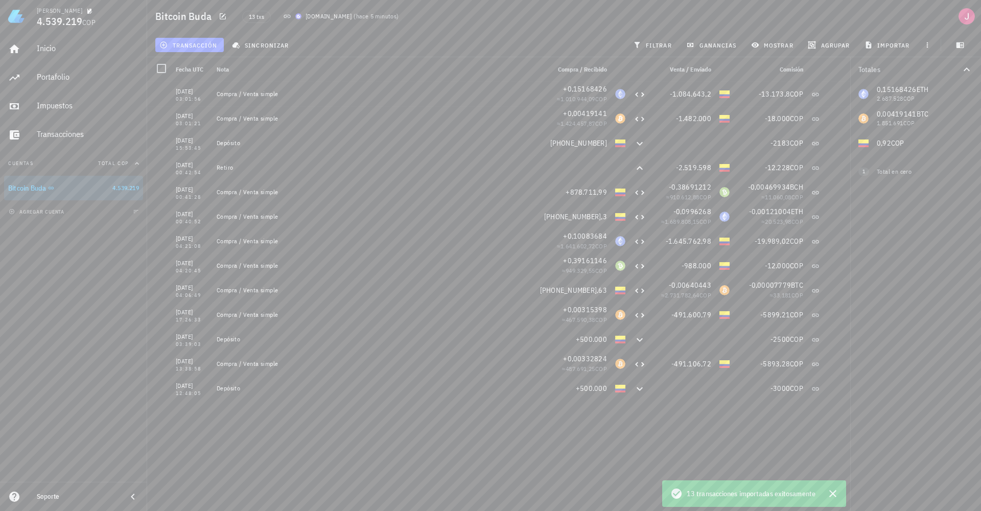
click at [426, 458] on div "[DATE] 03:01:56 Compra / Venta simple +0,15168426 ≈ 1.010.944,09 COP -1.084.643…" at bounding box center [498, 292] width 703 height 421
click at [78, 100] on div "Impuestos" at bounding box center [88, 105] width 102 height 23
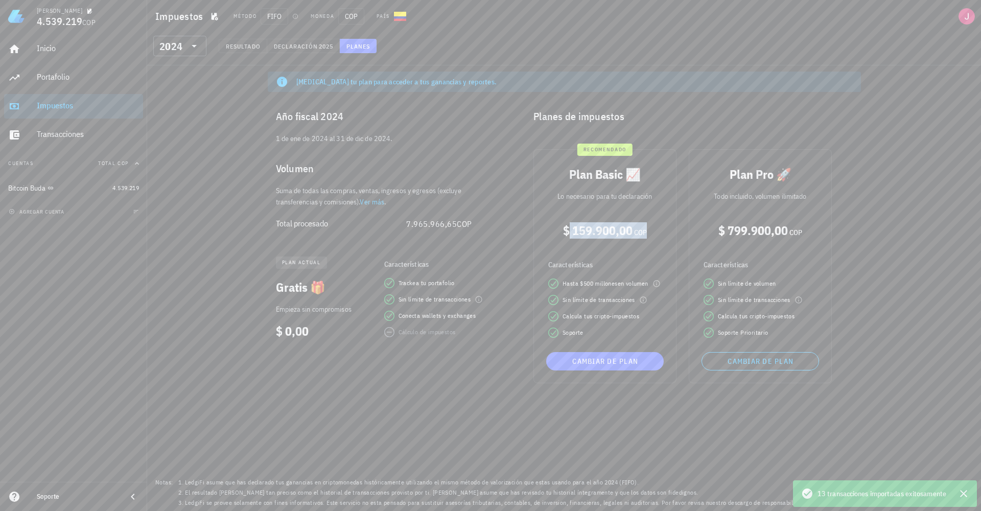
drag, startPoint x: 586, startPoint y: 229, endPoint x: 647, endPoint y: 231, distance: 61.3
click at [647, 231] on div "$ 159.900,00 COP" at bounding box center [605, 230] width 126 height 16
drag, startPoint x: 563, startPoint y: 284, endPoint x: 644, endPoint y: 287, distance: 81.3
click at [644, 287] on span "Hasta $ 500 millones en volumen" at bounding box center [605, 283] width 86 height 10
drag, startPoint x: 566, startPoint y: 299, endPoint x: 631, endPoint y: 298, distance: 64.4
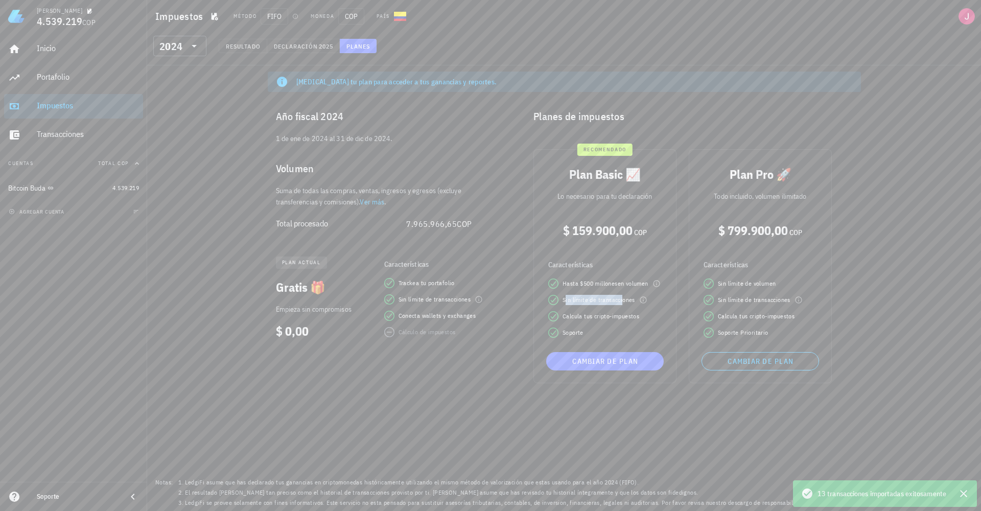
click at [628, 300] on span "Sin límite de transacciones" at bounding box center [598, 300] width 73 height 10
click at [741, 233] on span "$ 799.900,00" at bounding box center [752, 230] width 69 height 16
drag, startPoint x: 757, startPoint y: 229, endPoint x: 797, endPoint y: 232, distance: 40.5
click at [797, 232] on span "$ 799.900,00 COP" at bounding box center [760, 232] width 84 height 9
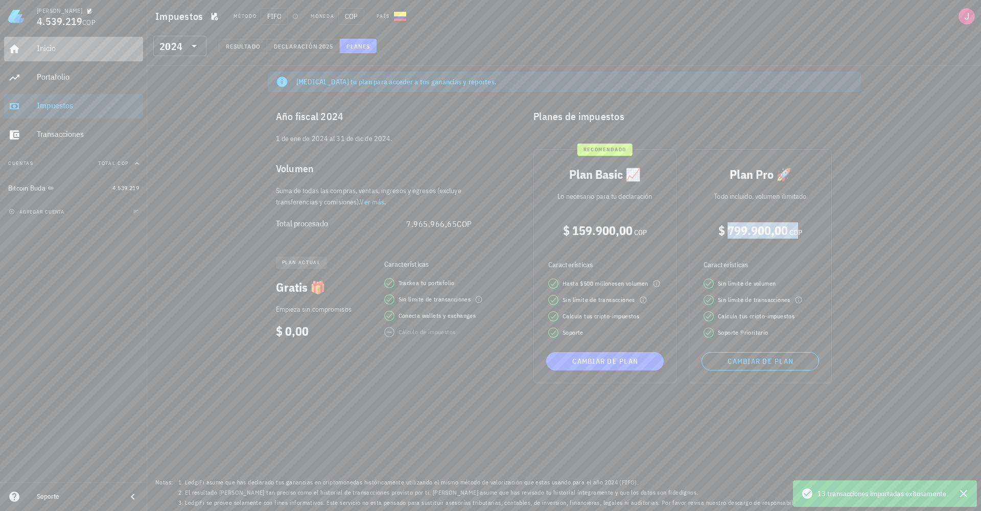
click at [57, 51] on div "Inicio" at bounding box center [88, 48] width 102 height 10
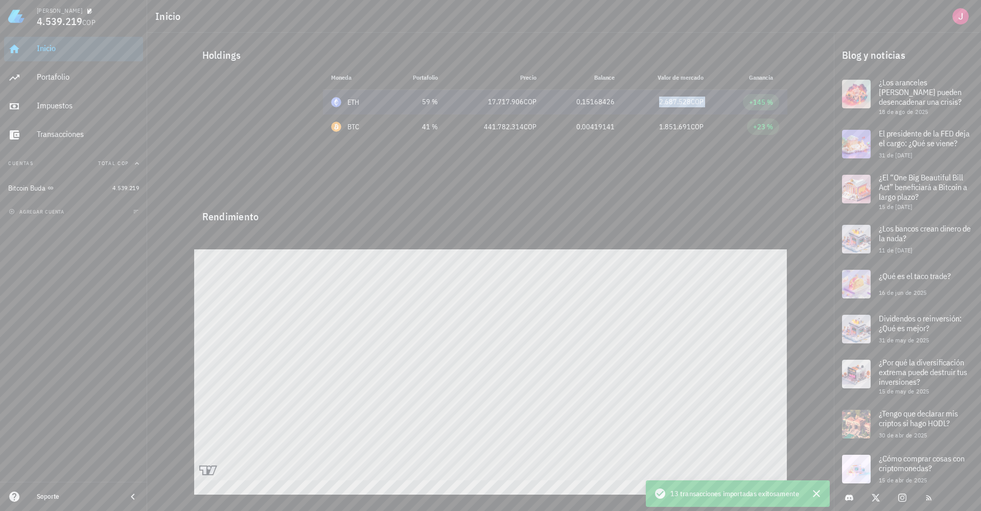
drag, startPoint x: 657, startPoint y: 103, endPoint x: 715, endPoint y: 103, distance: 57.7
click at [715, 103] on tr "ETH 59 % 17.717.906 COP 0,15168426 2.687.528 COP +145 %" at bounding box center [555, 102] width 464 height 25
drag, startPoint x: 648, startPoint y: 130, endPoint x: 686, endPoint y: 126, distance: 38.5
click at [709, 128] on td "1.851.691 COP" at bounding box center [667, 126] width 89 height 25
click at [684, 126] on span "1.851.691" at bounding box center [675, 126] width 32 height 9
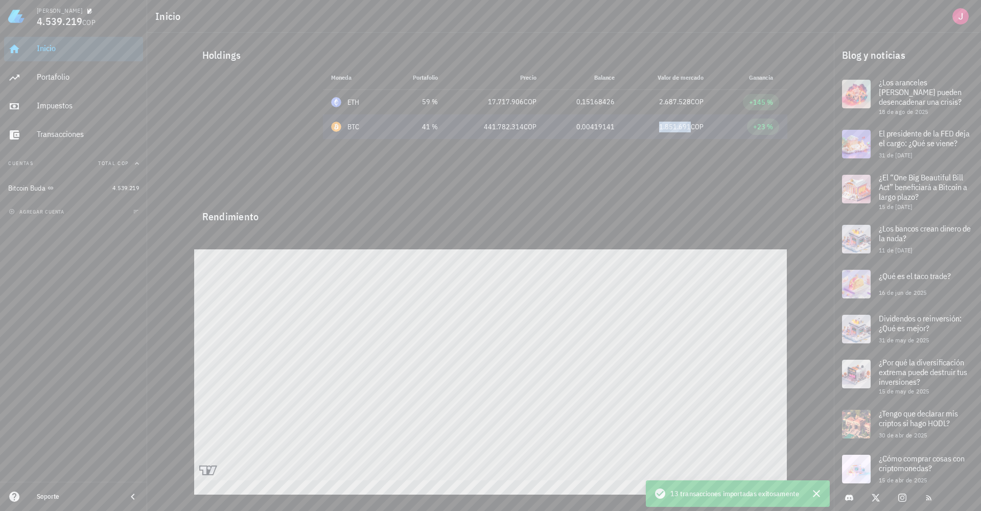
click at [684, 126] on span "1.851.691" at bounding box center [675, 126] width 32 height 9
click at [675, 107] on div "2.687.528 COP" at bounding box center [667, 102] width 73 height 11
click at [675, 106] on div "2.687.528 COP" at bounding box center [667, 102] width 73 height 11
click at [677, 101] on span "2.687.528" at bounding box center [675, 101] width 32 height 9
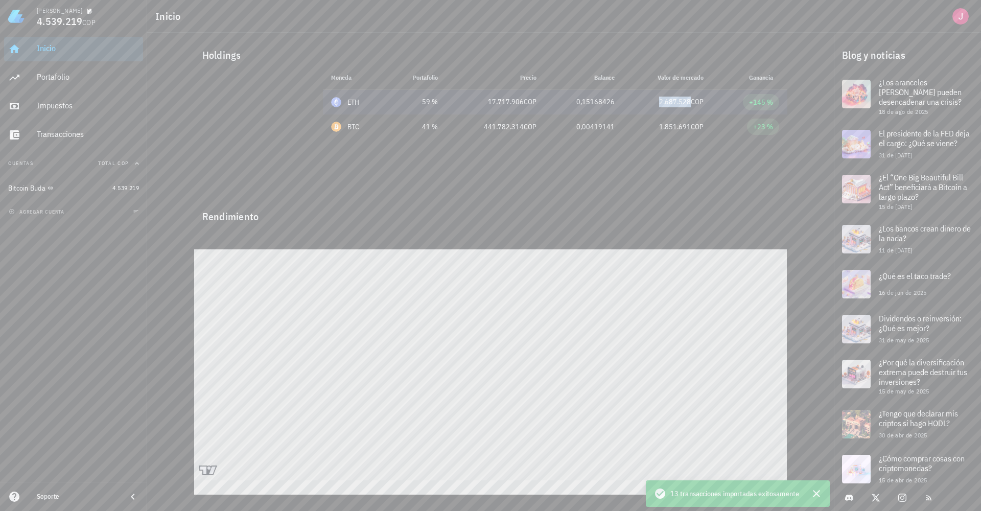
click at [677, 101] on span "2.687.528" at bounding box center [675, 101] width 32 height 9
click at [673, 131] on span "1.851.691" at bounding box center [675, 126] width 32 height 9
click at [80, 133] on div "Transacciones" at bounding box center [88, 134] width 102 height 10
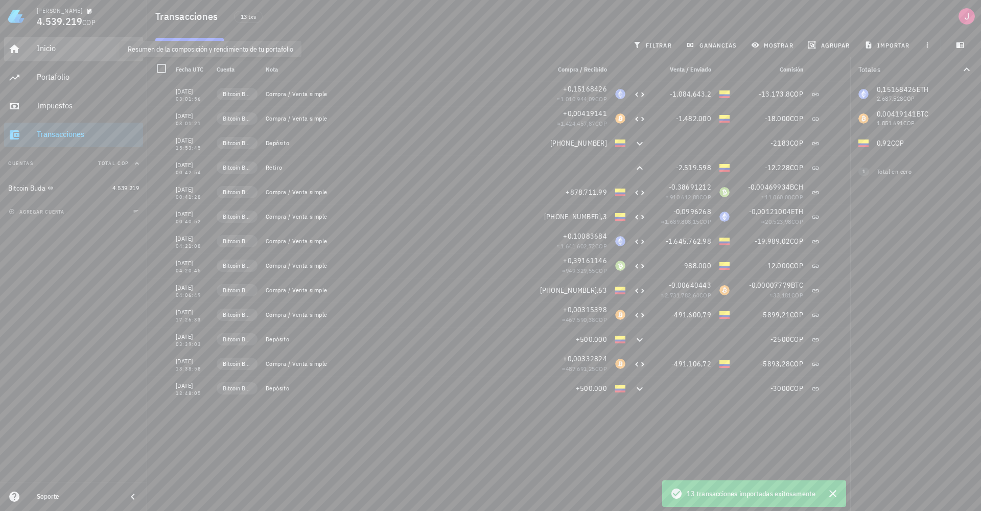
click at [43, 49] on div "Inicio" at bounding box center [88, 48] width 102 height 10
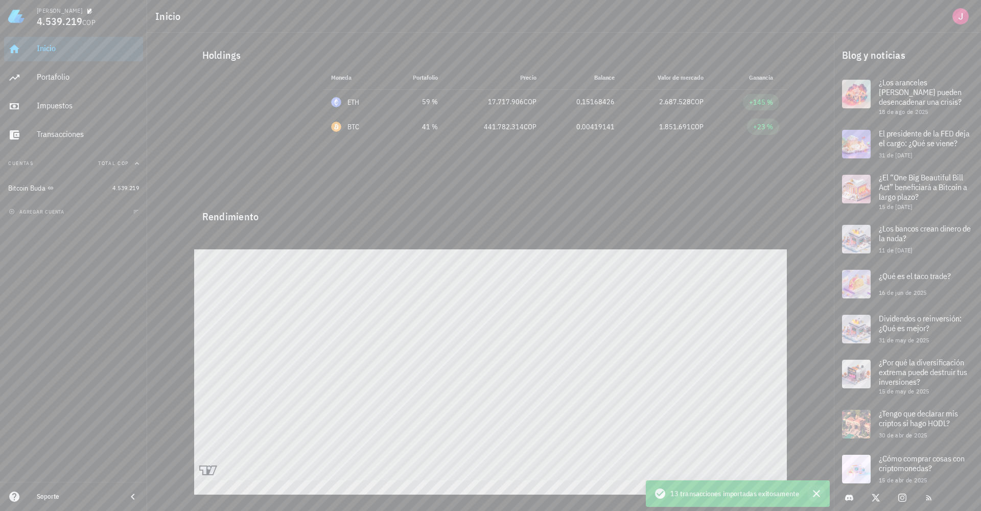
click at [815, 495] on icon "button" at bounding box center [816, 493] width 12 height 12
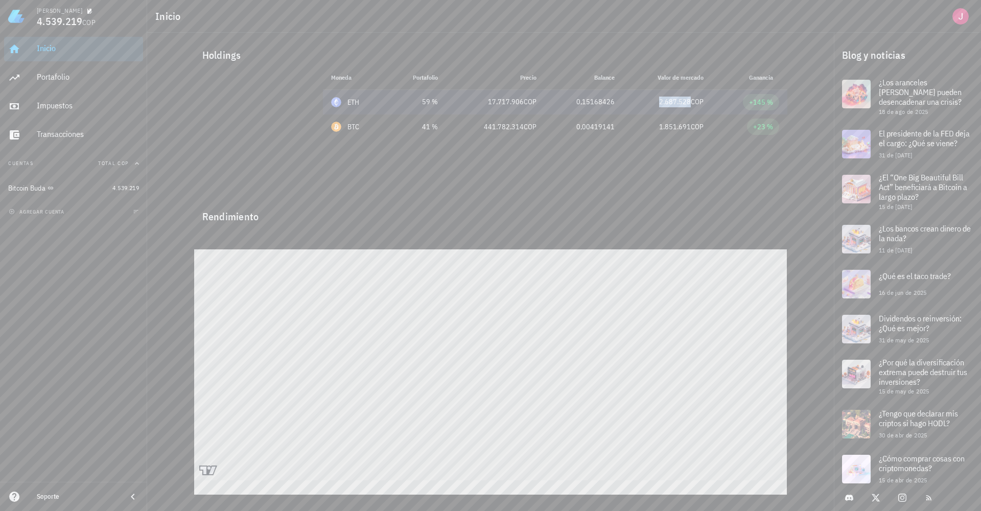
click at [672, 102] on span "2.687.528" at bounding box center [675, 101] width 32 height 9
click at [679, 125] on span "1.851.691" at bounding box center [675, 126] width 32 height 9
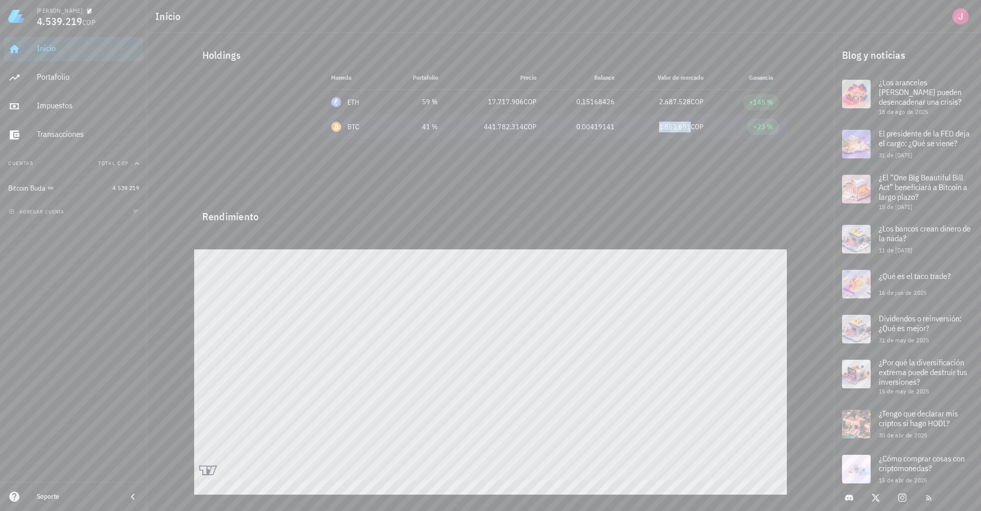
click at [679, 125] on span "1.851.691" at bounding box center [675, 126] width 32 height 9
click at [675, 98] on span "2.687.528" at bounding box center [675, 101] width 32 height 9
